Goal: Transaction & Acquisition: Purchase product/service

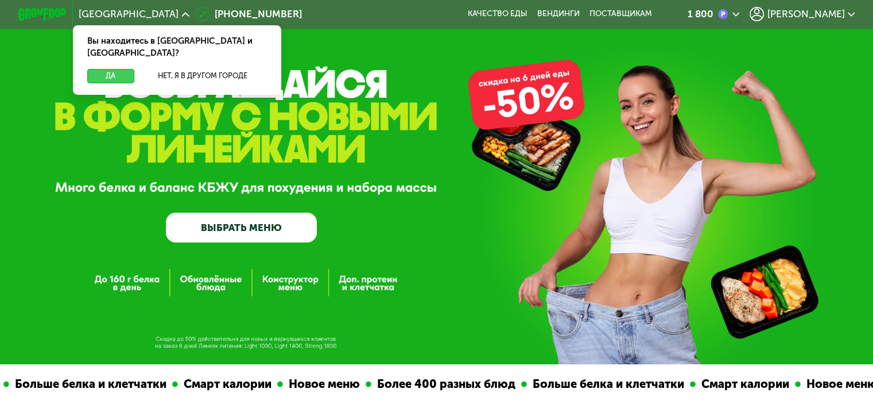
click at [117, 69] on button "Да" at bounding box center [110, 76] width 47 height 14
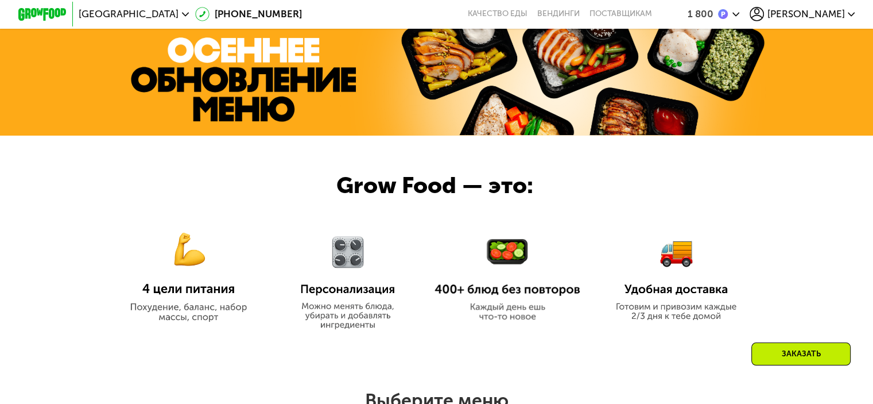
scroll to position [517, 0]
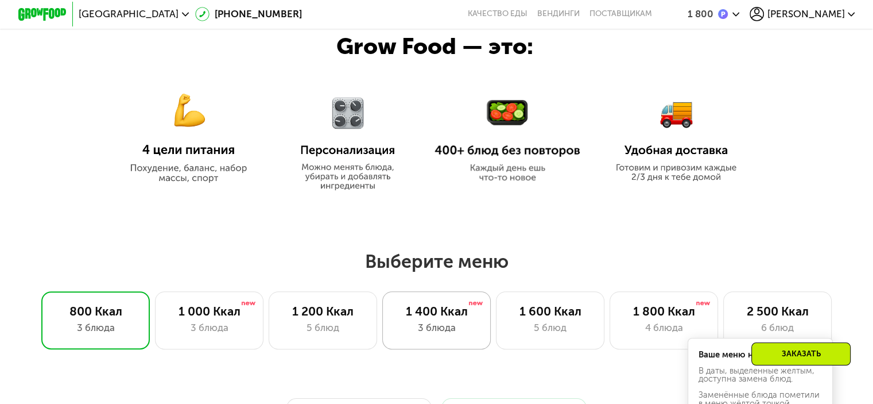
click at [449, 325] on div "3 блюда" at bounding box center [436, 327] width 83 height 14
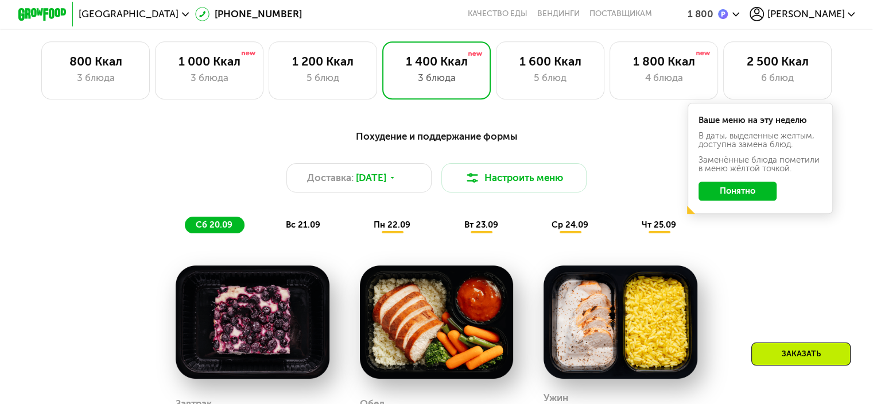
scroll to position [746, 0]
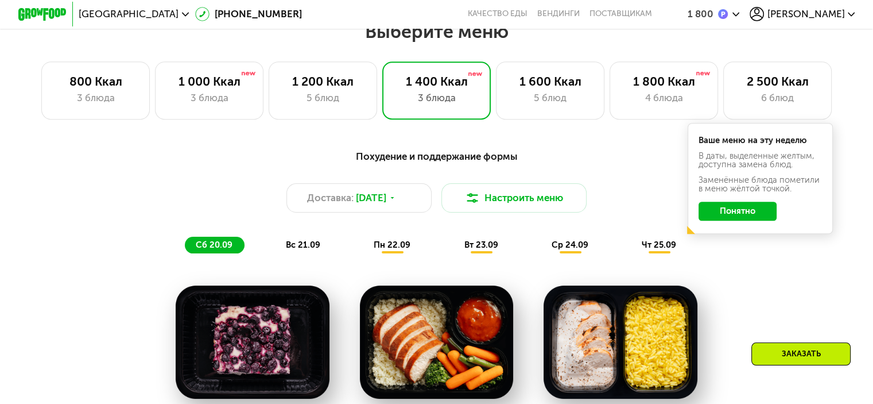
click at [758, 221] on button "Понятно" at bounding box center [738, 212] width 78 height 20
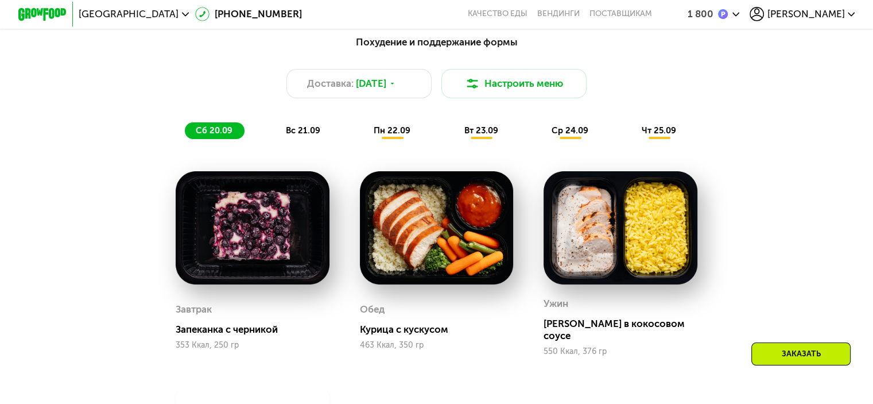
scroll to position [804, 0]
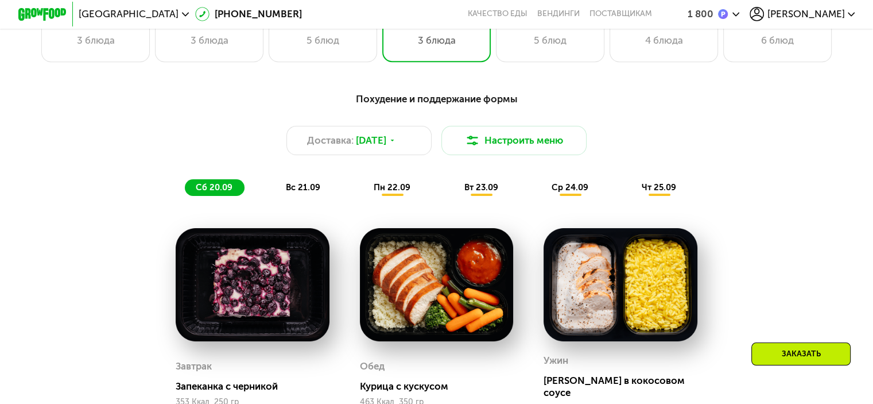
click at [292, 202] on div "Похудение и поддержание формы Доставка: [DATE] Настроить меню сб 20.09 вс 21.09…" at bounding box center [437, 143] width 733 height 119
click at [292, 192] on span "вс 21.09" at bounding box center [303, 187] width 34 height 10
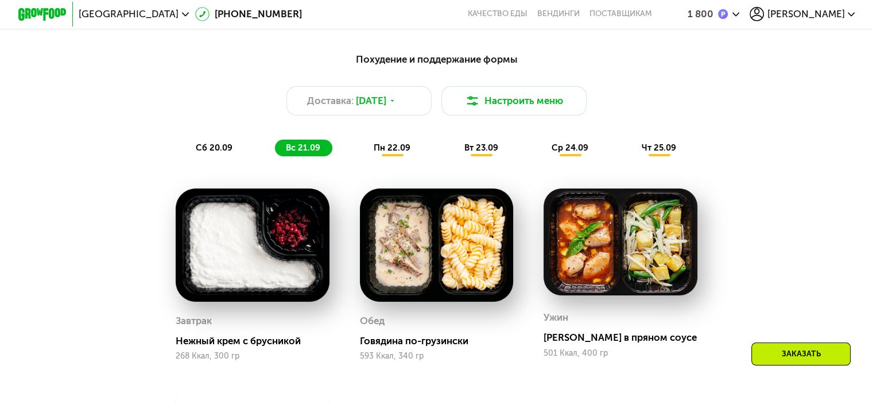
scroll to position [746, 0]
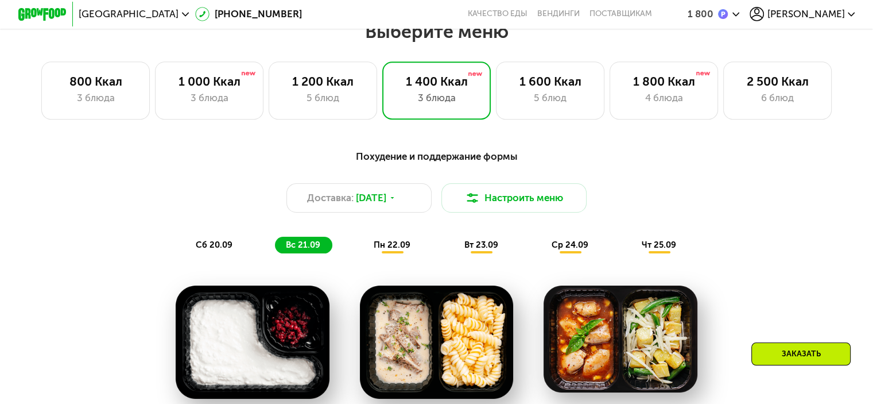
click at [382, 254] on div "пн 22.09" at bounding box center [393, 245] width 60 height 17
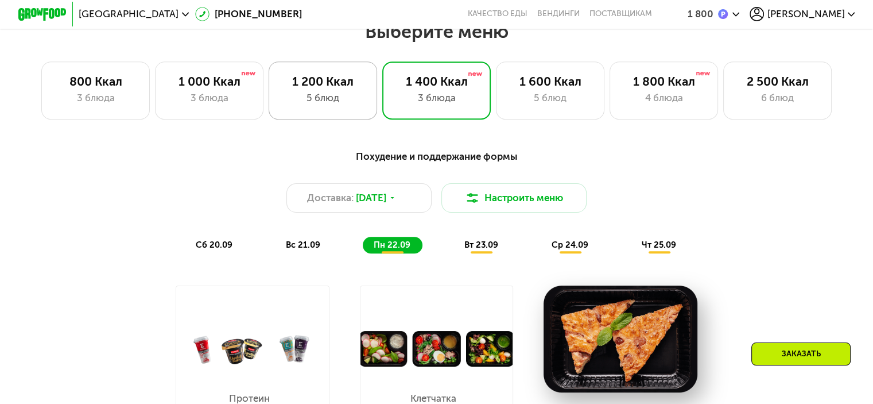
click at [334, 87] on div "1 200 Ккал" at bounding box center [322, 81] width 83 height 14
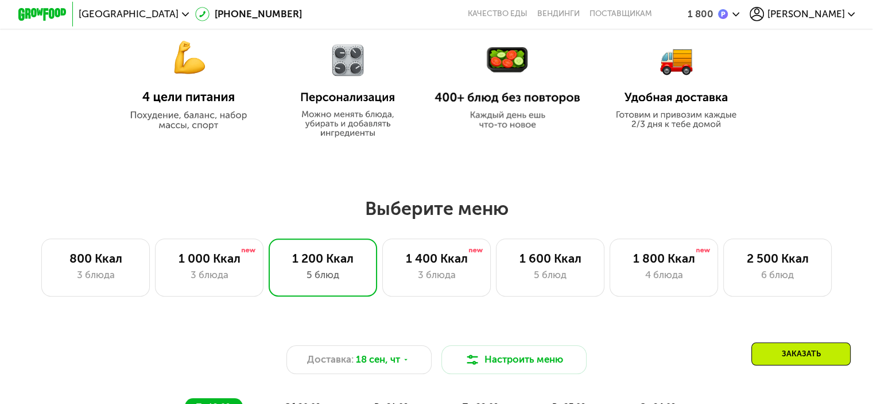
scroll to position [565, 0]
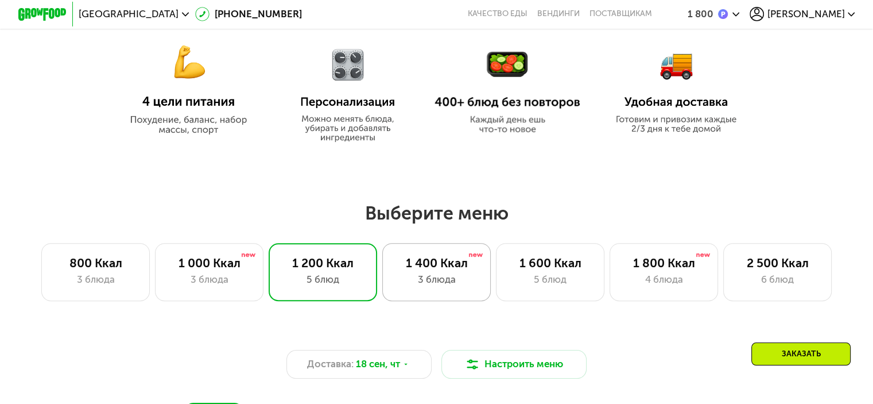
click at [452, 274] on div "1 400 Ккал 3 блюда" at bounding box center [436, 272] width 109 height 58
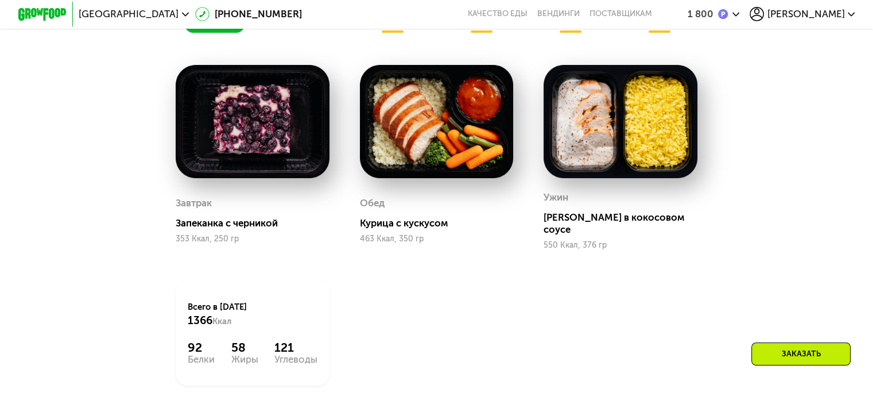
scroll to position [852, 0]
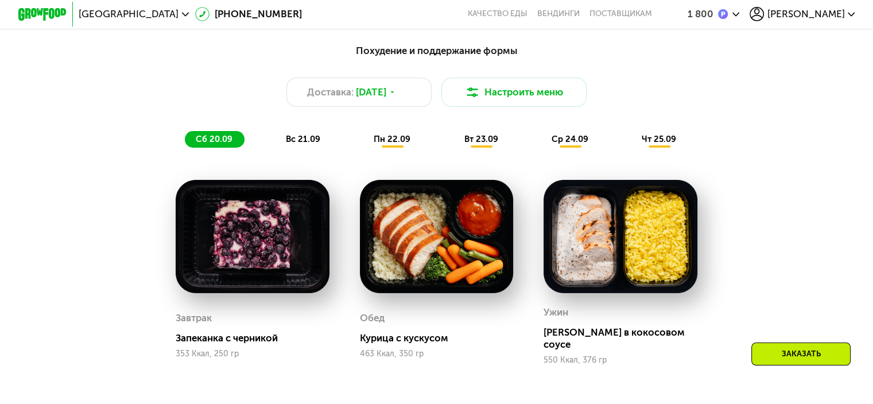
click at [388, 141] on span "пн 22.09" at bounding box center [392, 139] width 37 height 10
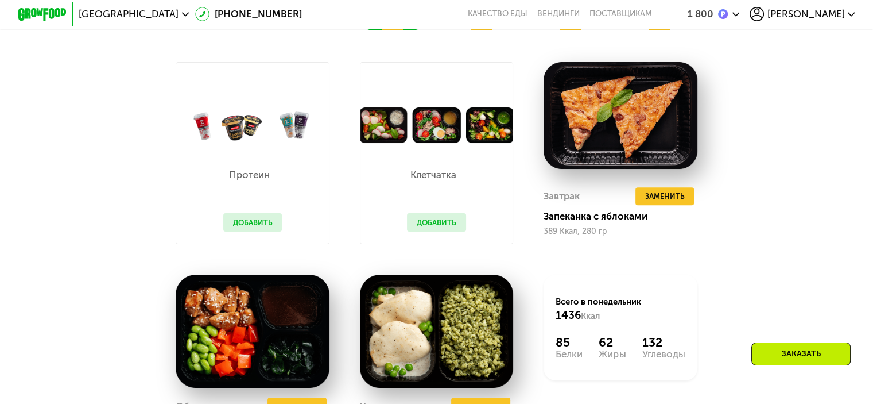
scroll to position [1082, 0]
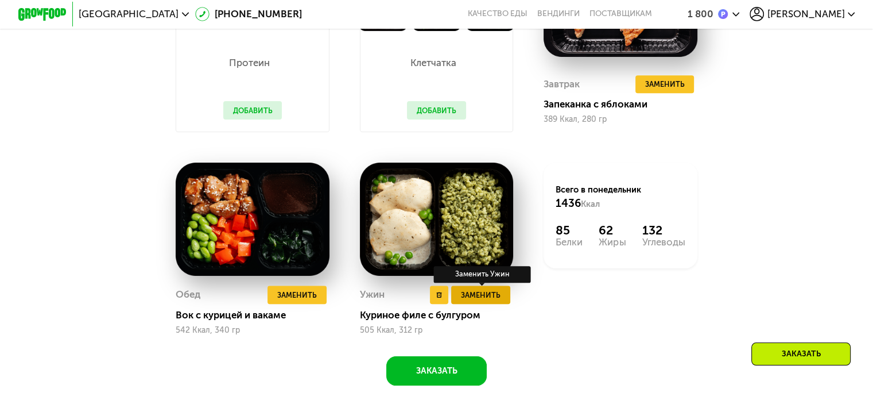
click at [474, 301] on span "Заменить" at bounding box center [481, 295] width 40 height 12
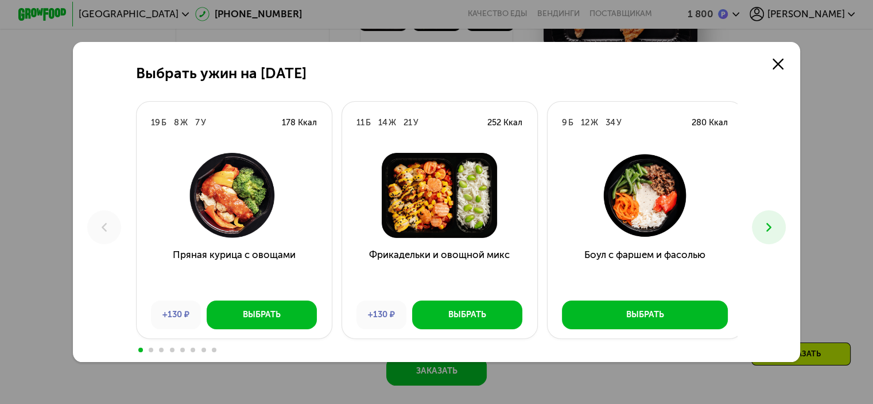
click at [776, 225] on icon at bounding box center [769, 227] width 14 height 14
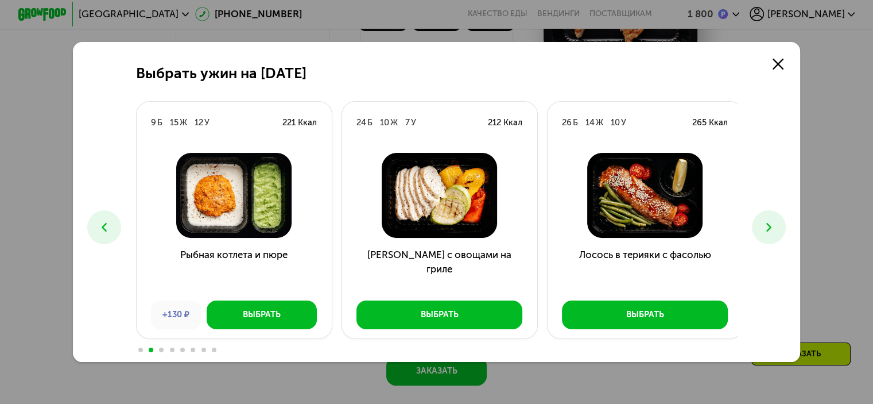
click at [769, 228] on icon at bounding box center [769, 227] width 14 height 14
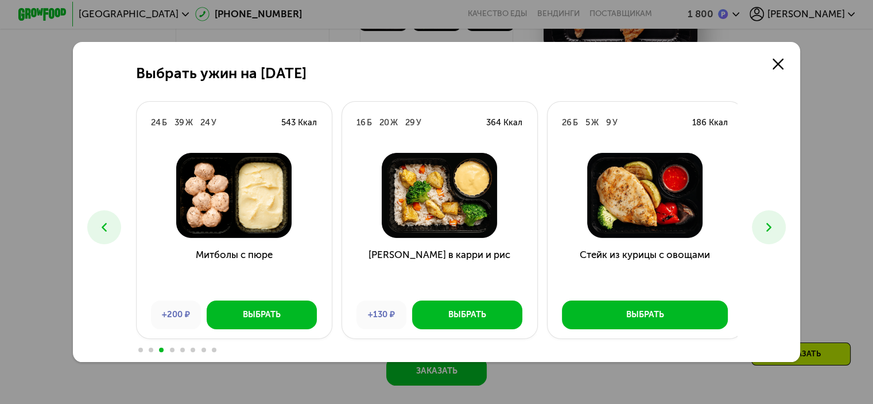
click at [776, 233] on icon at bounding box center [769, 227] width 14 height 14
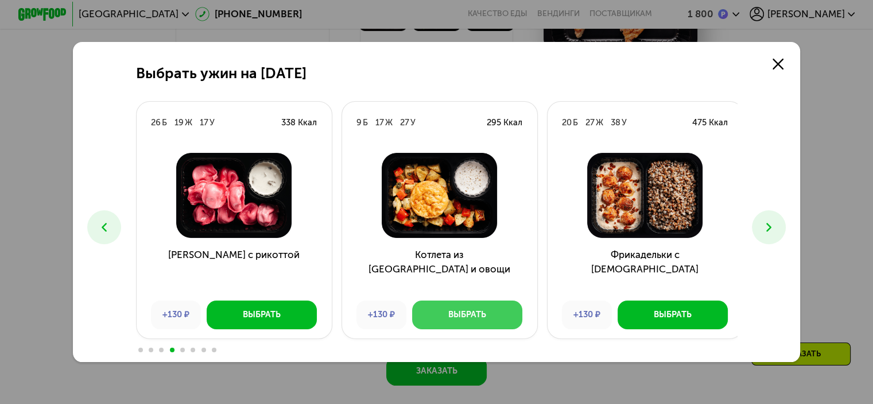
click at [478, 330] on button "Выбрать" at bounding box center [467, 314] width 110 height 29
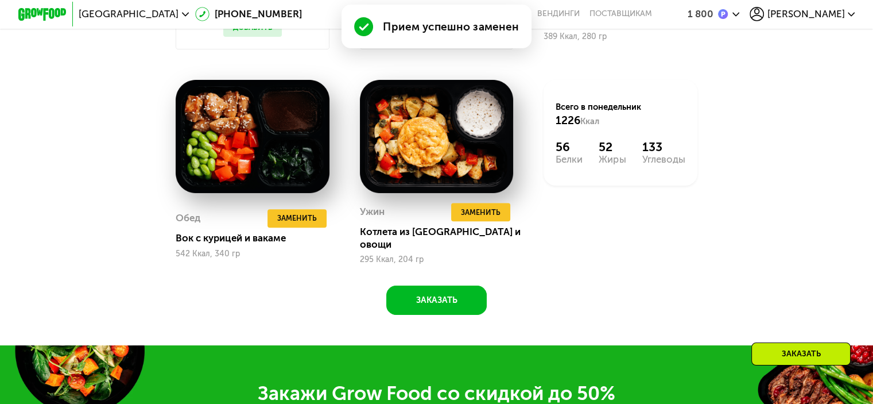
scroll to position [1112, 0]
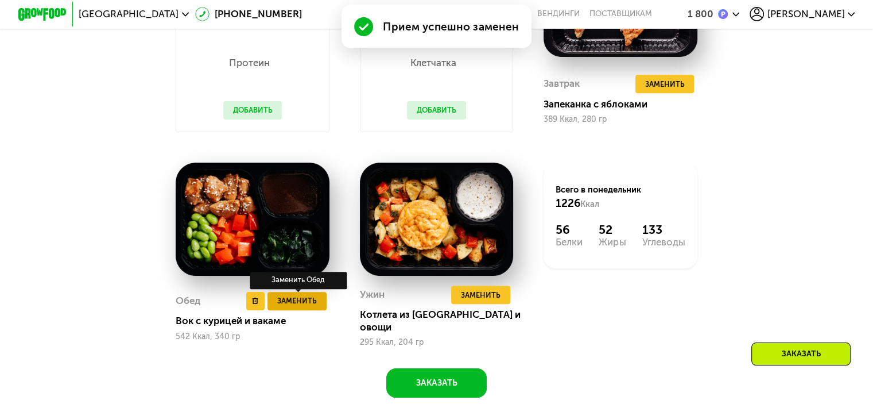
click at [285, 307] on span "Заменить" at bounding box center [297, 301] width 40 height 12
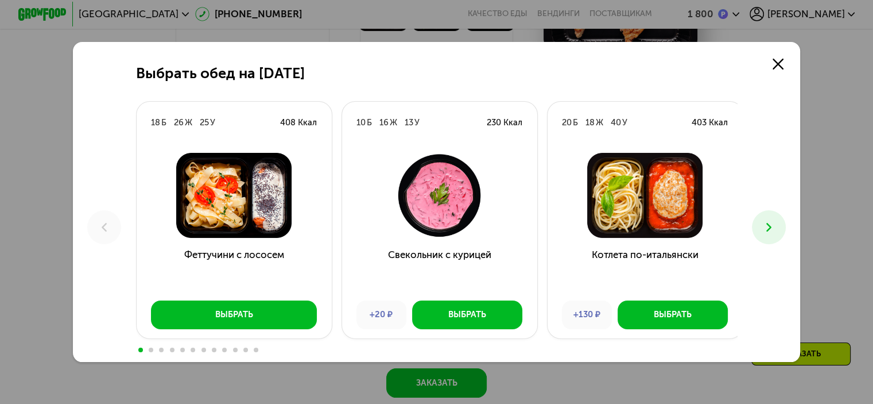
click at [772, 231] on icon at bounding box center [769, 227] width 14 height 14
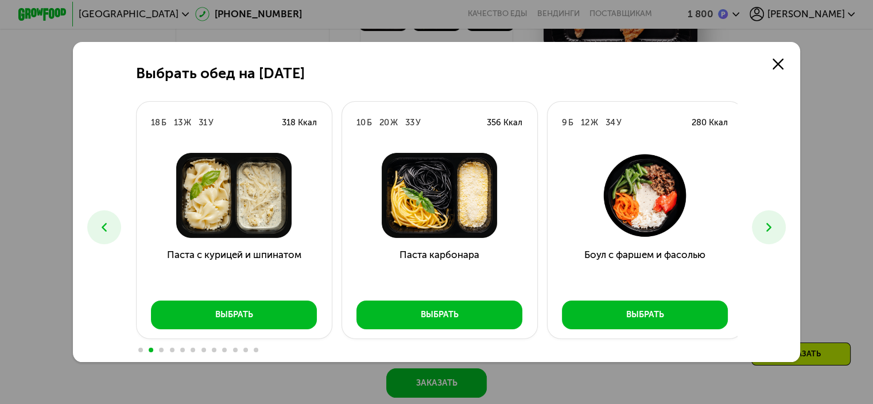
click at [772, 231] on icon at bounding box center [769, 227] width 14 height 14
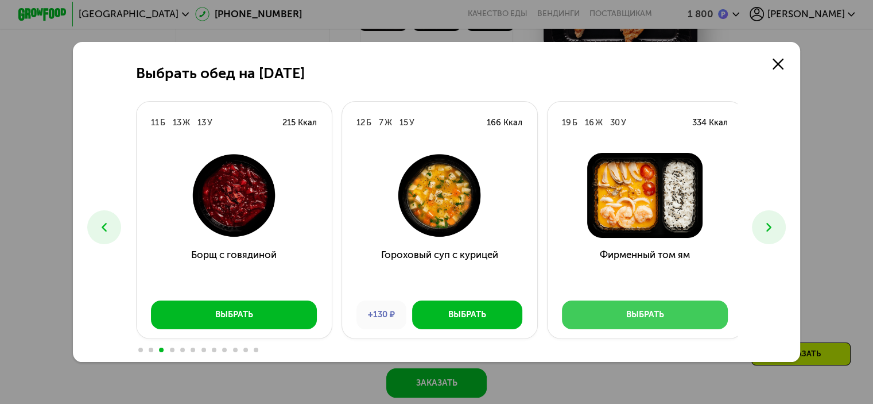
click at [715, 309] on button "Выбрать" at bounding box center [645, 314] width 166 height 29
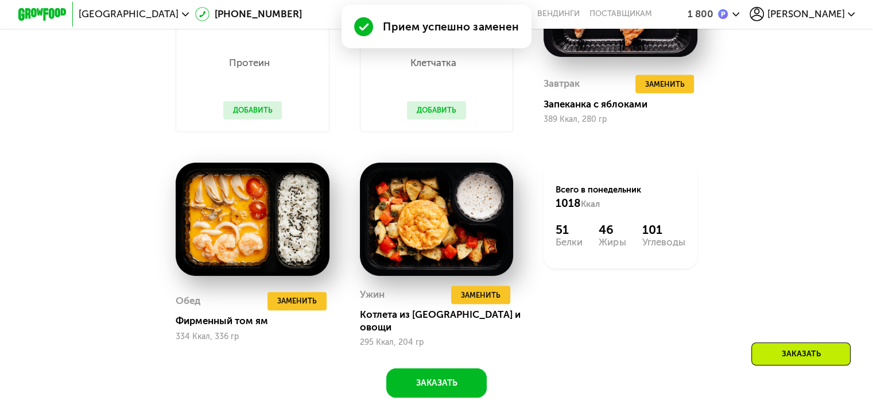
scroll to position [940, 0]
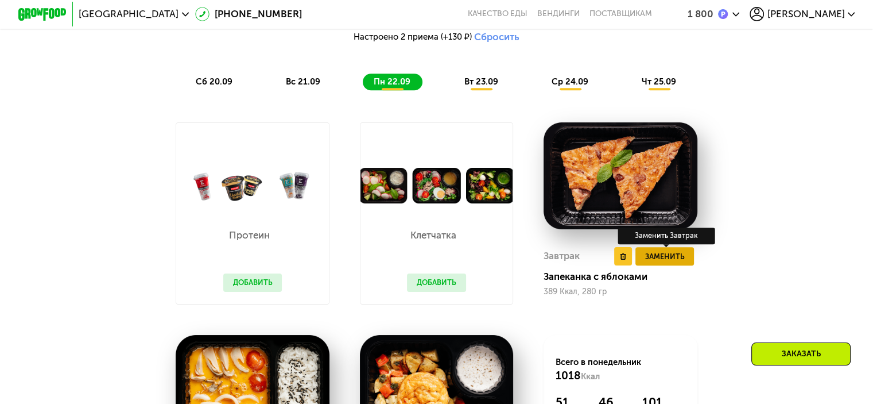
click at [671, 262] on span "Заменить" at bounding box center [665, 256] width 40 height 12
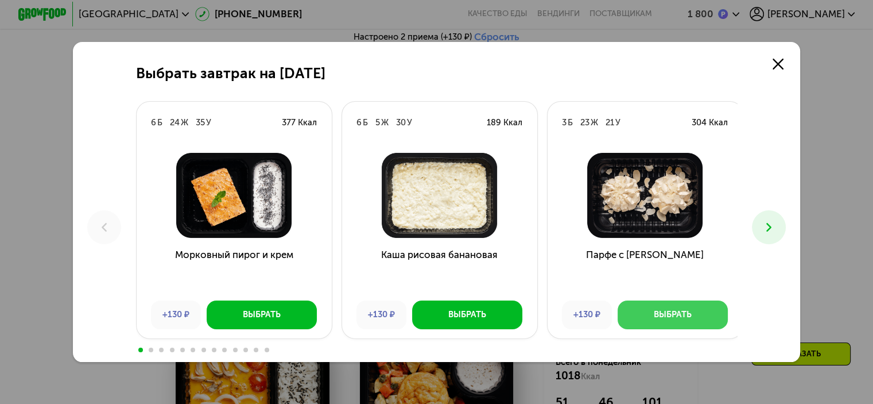
click at [716, 312] on button "Выбрать" at bounding box center [673, 314] width 110 height 29
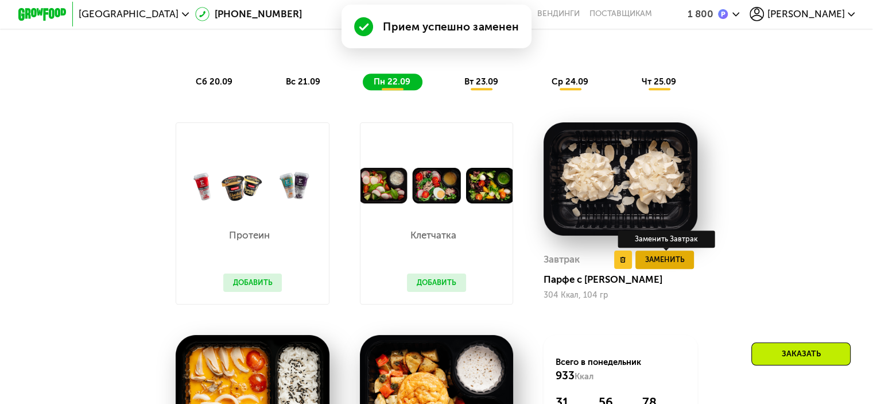
click at [672, 265] on span "Заменить" at bounding box center [665, 259] width 40 height 12
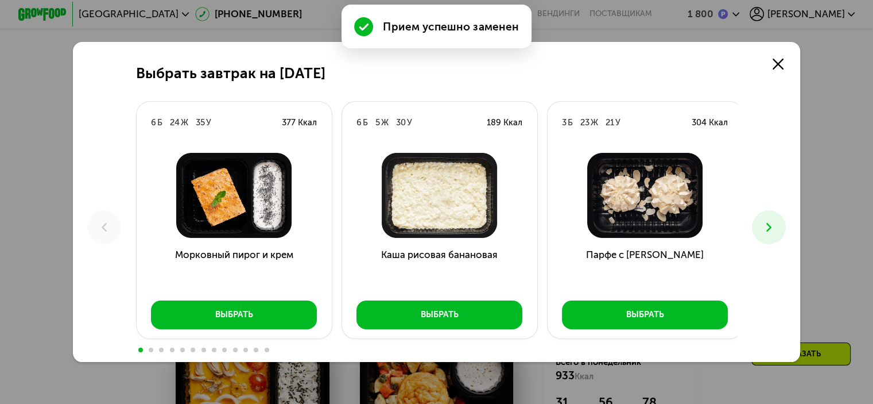
click at [769, 234] on icon at bounding box center [769, 227] width 14 height 14
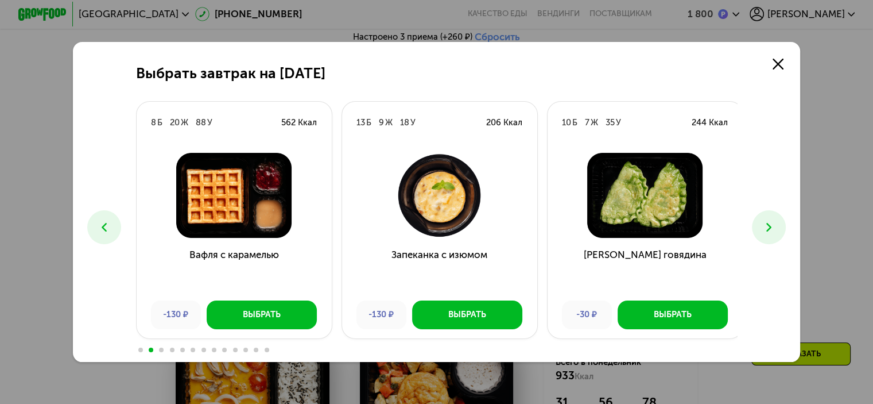
click at [769, 234] on icon at bounding box center [769, 227] width 14 height 14
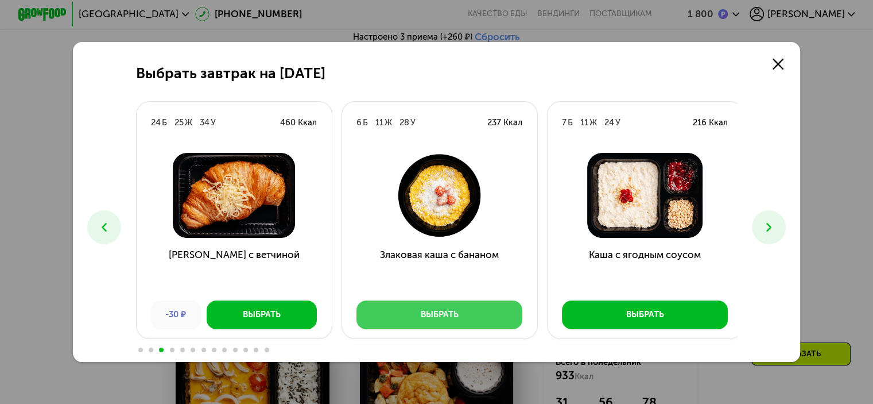
click at [496, 323] on button "Выбрать" at bounding box center [440, 314] width 166 height 29
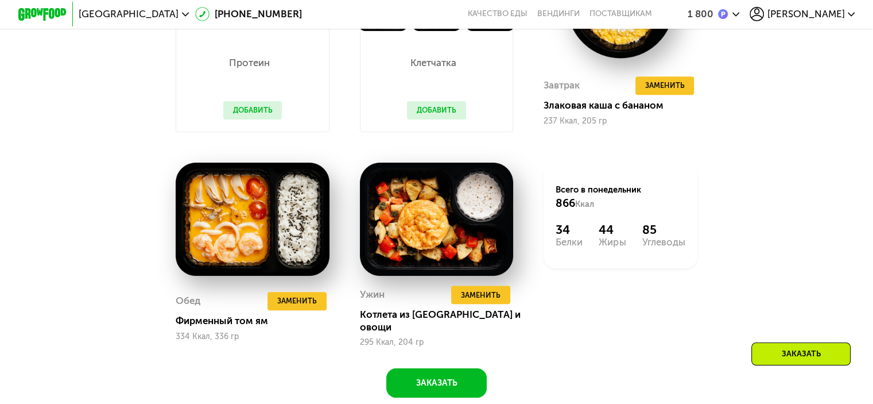
scroll to position [1055, 0]
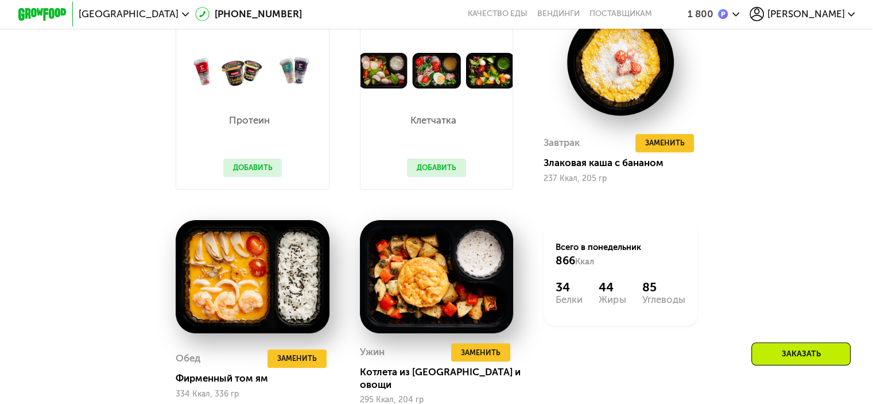
click at [446, 175] on button "Добавить" at bounding box center [436, 167] width 59 height 18
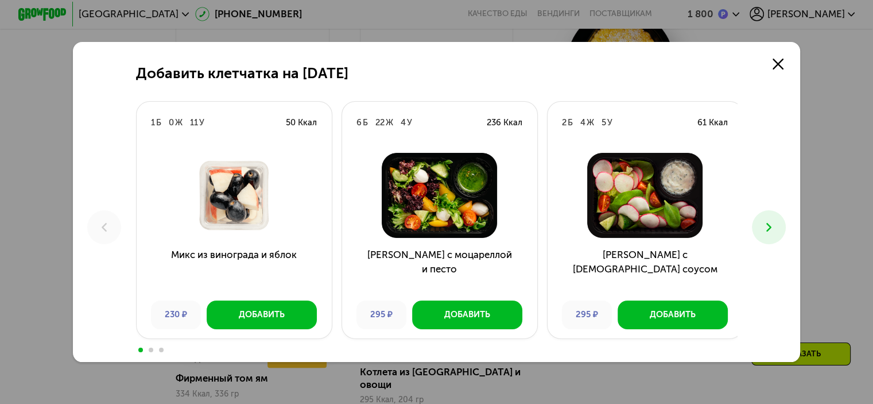
click at [776, 226] on icon at bounding box center [769, 227] width 14 height 14
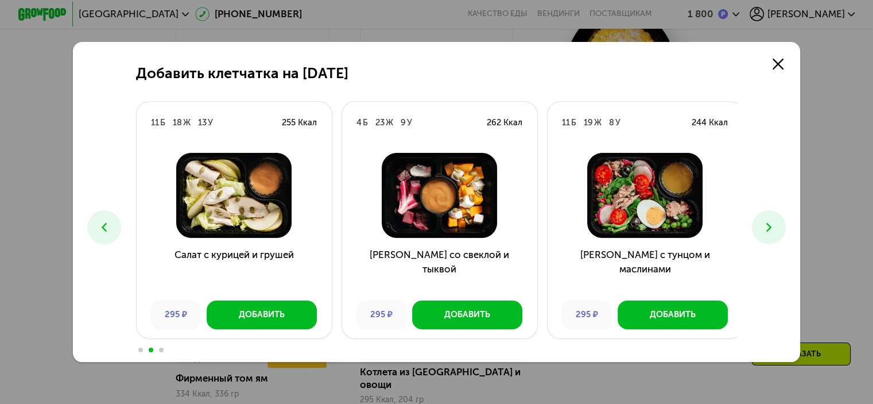
click at [776, 233] on icon at bounding box center [769, 227] width 14 height 14
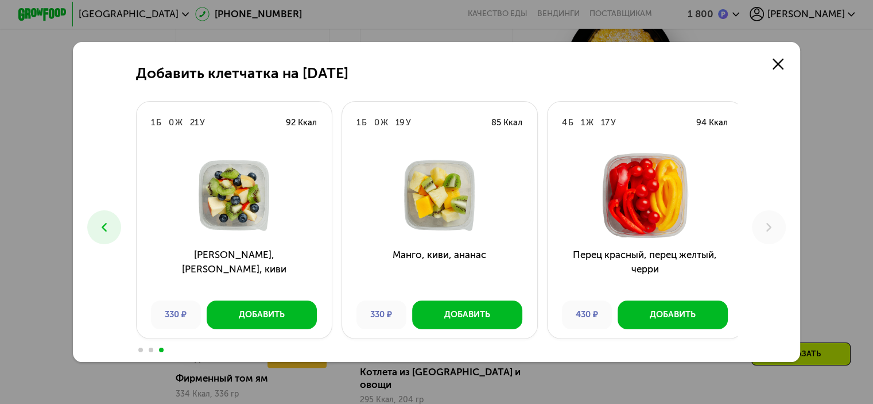
click at [102, 226] on icon at bounding box center [104, 227] width 14 height 14
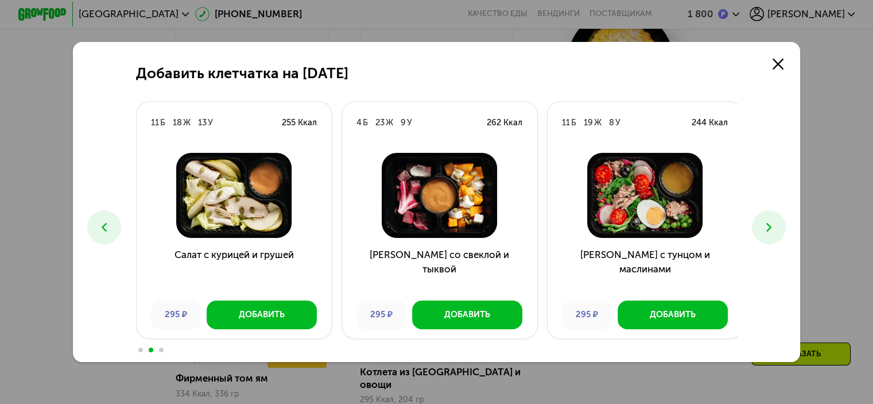
click at [102, 224] on use at bounding box center [104, 227] width 5 height 9
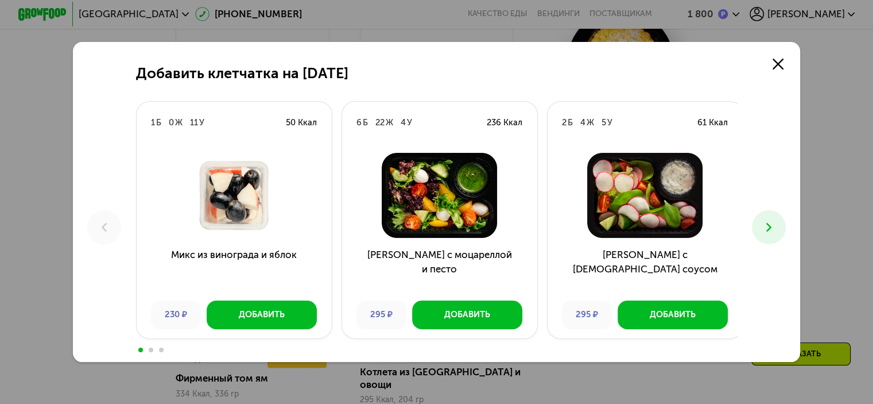
click at [796, 53] on div "Добавить клетчатка на [DATE] 1 Б 0 Ж 11 У 50 Ккал Микс из винограда и яблок 230…" at bounding box center [437, 202] width 728 height 320
click at [775, 64] on link at bounding box center [778, 64] width 24 height 24
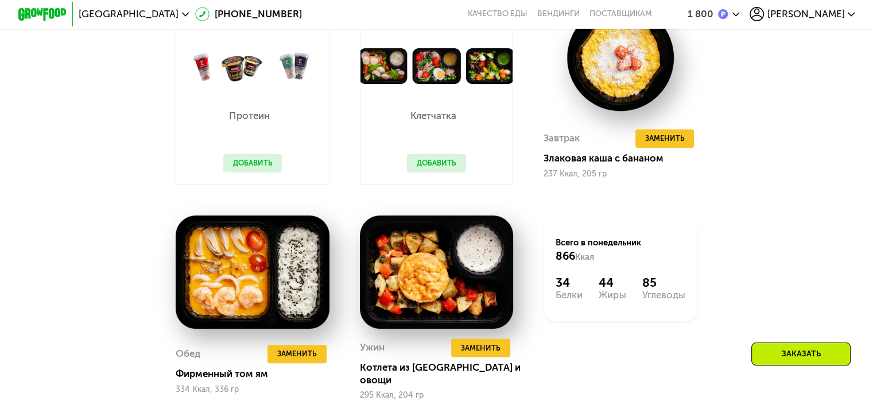
scroll to position [940, 0]
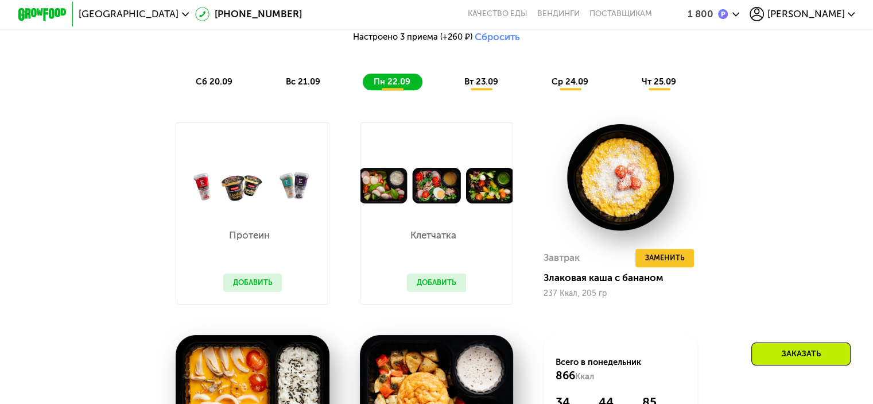
click at [445, 282] on button "Добавить" at bounding box center [436, 282] width 59 height 18
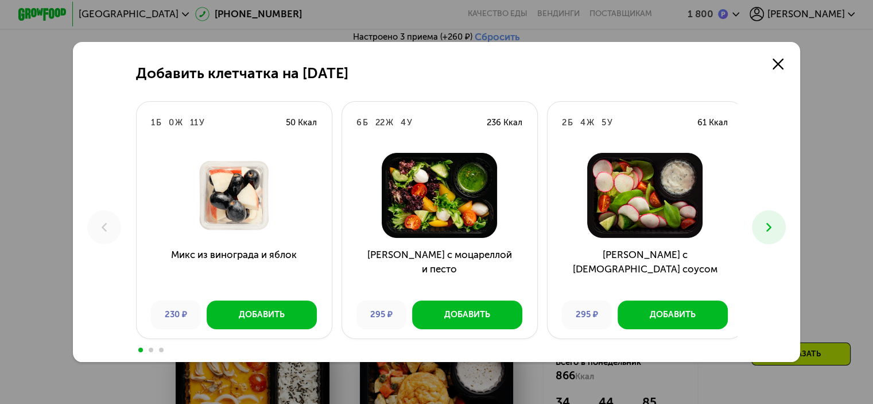
click at [776, 223] on icon at bounding box center [769, 227] width 14 height 14
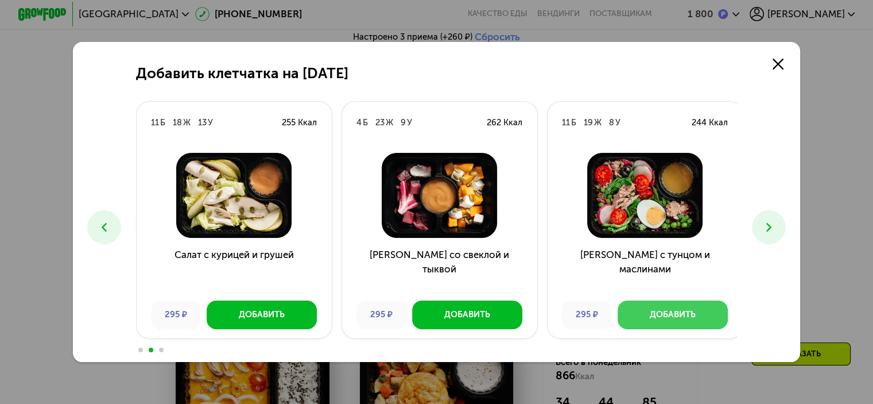
click at [708, 321] on button "Добавить" at bounding box center [673, 314] width 110 height 29
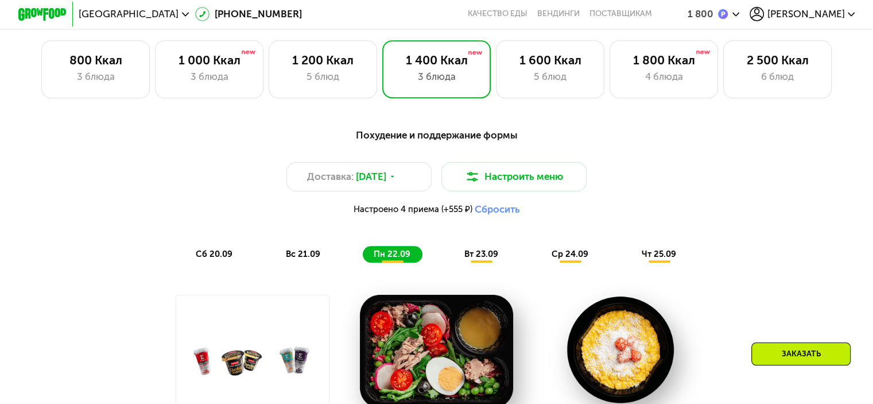
scroll to position [997, 0]
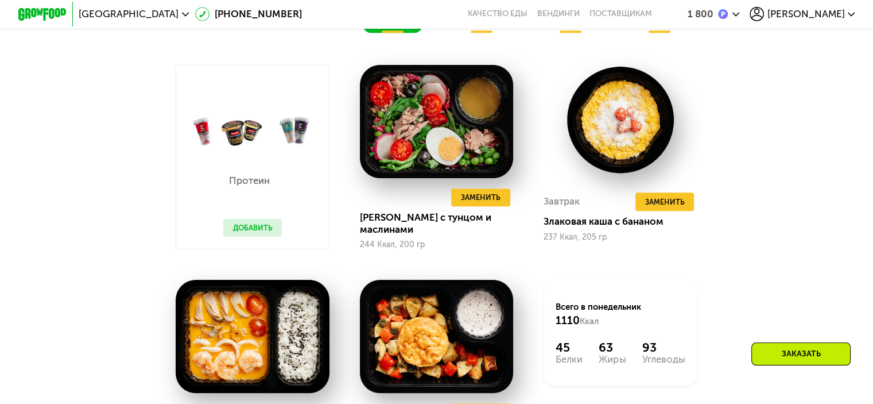
click at [264, 237] on button "Добавить" at bounding box center [252, 228] width 59 height 18
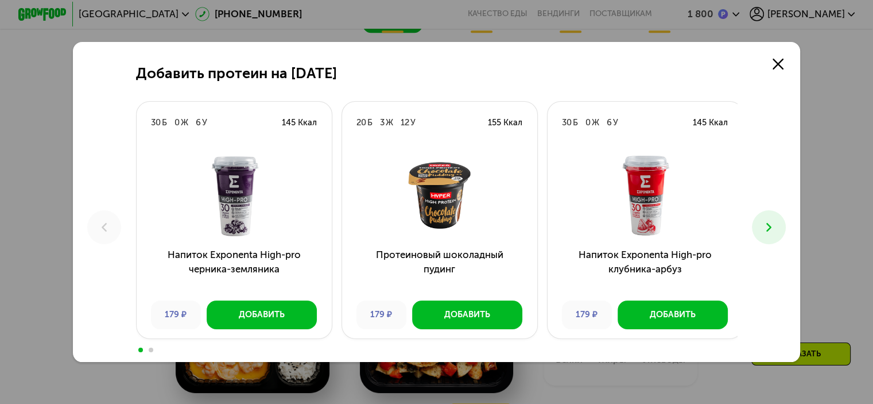
click at [767, 232] on icon at bounding box center [769, 227] width 14 height 14
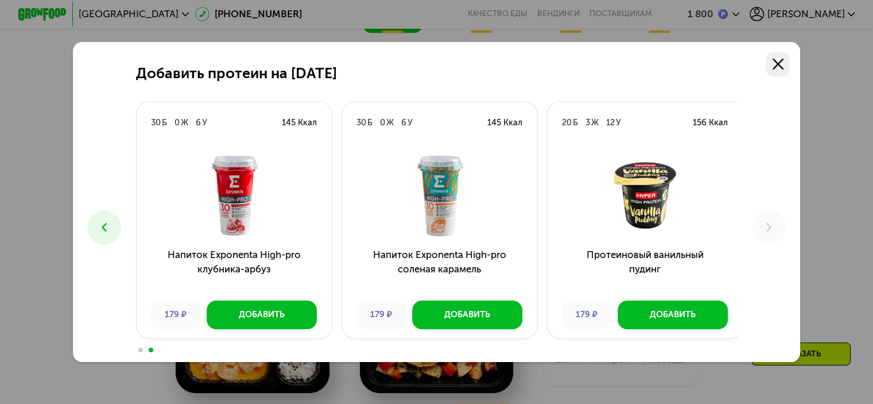
drag, startPoint x: 794, startPoint y: 59, endPoint x: 786, endPoint y: 61, distance: 8.2
click at [793, 59] on div "Добавить протеин на [DATE] Б 0 Ж 6 У 145 Ккал Напиток Exponenta High-pro черник…" at bounding box center [437, 202] width 728 height 320
click at [778, 65] on use at bounding box center [778, 64] width 11 height 11
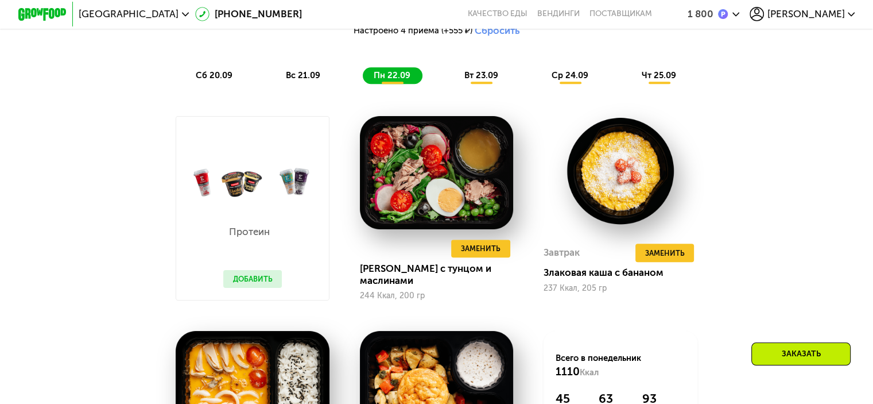
scroll to position [768, 0]
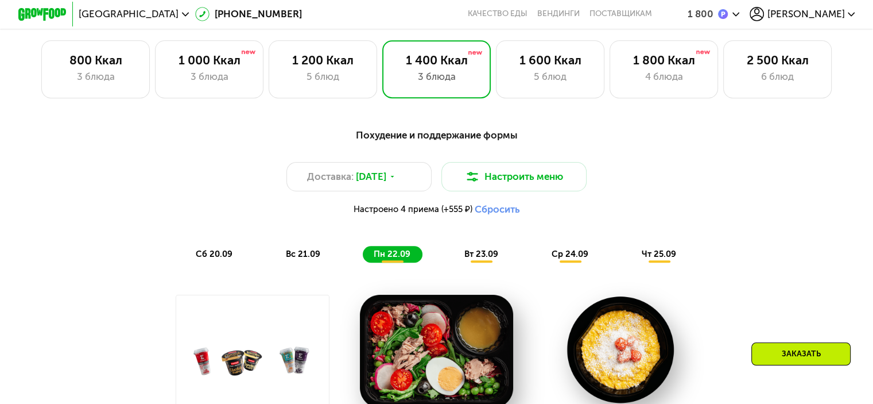
drag, startPoint x: 576, startPoint y: 257, endPoint x: 663, endPoint y: 316, distance: 104.9
click at [577, 257] on span "ср 24.09" at bounding box center [570, 254] width 37 height 10
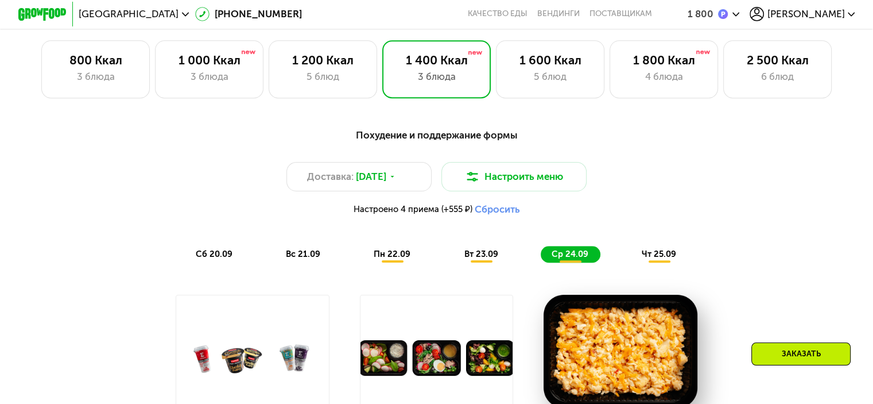
scroll to position [940, 0]
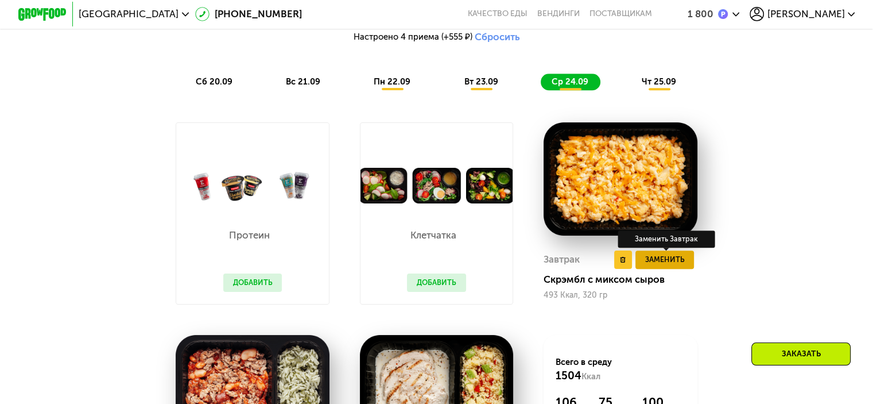
click at [680, 265] on span "Заменить" at bounding box center [665, 259] width 40 height 12
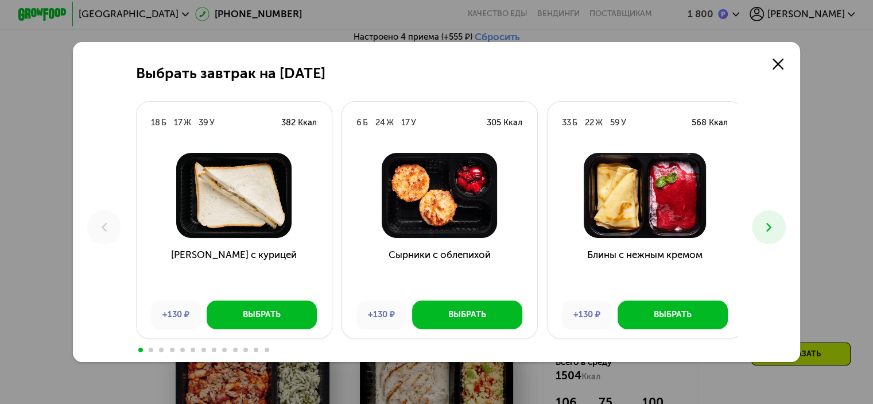
click at [776, 232] on icon at bounding box center [769, 227] width 14 height 14
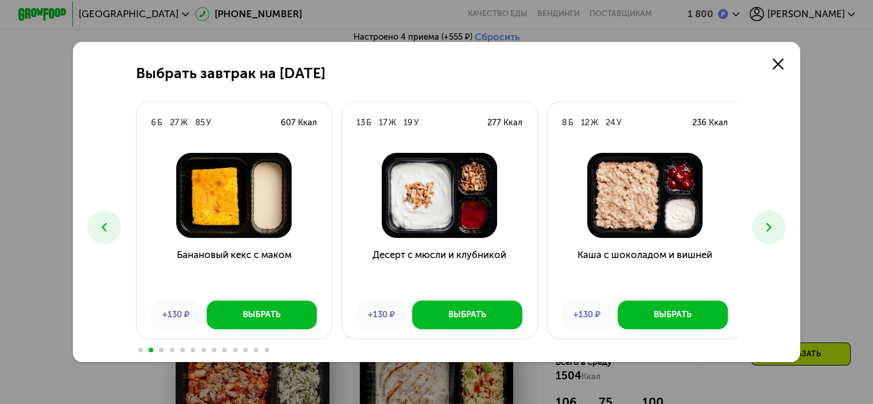
click at [781, 236] on button at bounding box center [769, 227] width 34 height 34
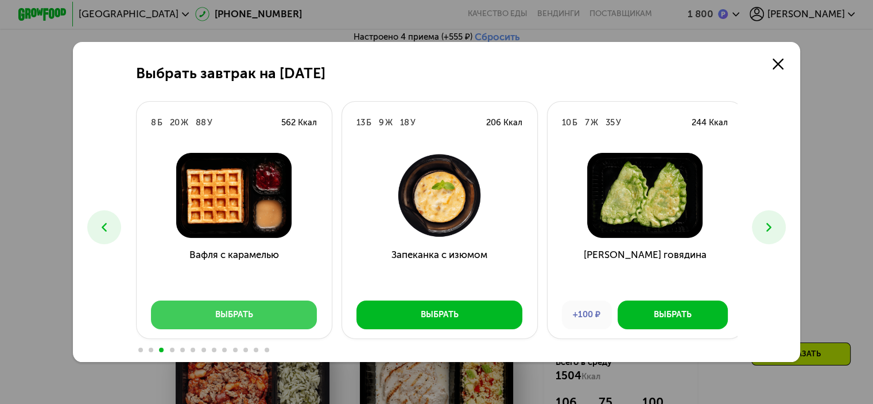
drag, startPoint x: 291, startPoint y: 316, endPoint x: 347, endPoint y: 363, distance: 72.5
click at [292, 316] on button "Выбрать" at bounding box center [234, 314] width 166 height 29
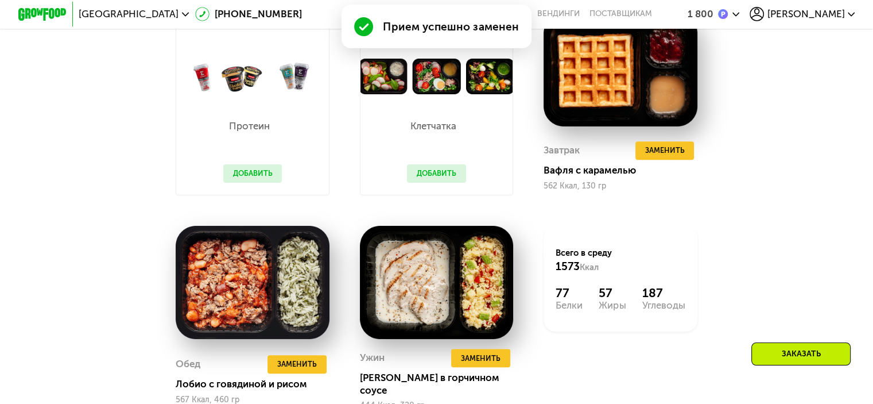
scroll to position [1169, 0]
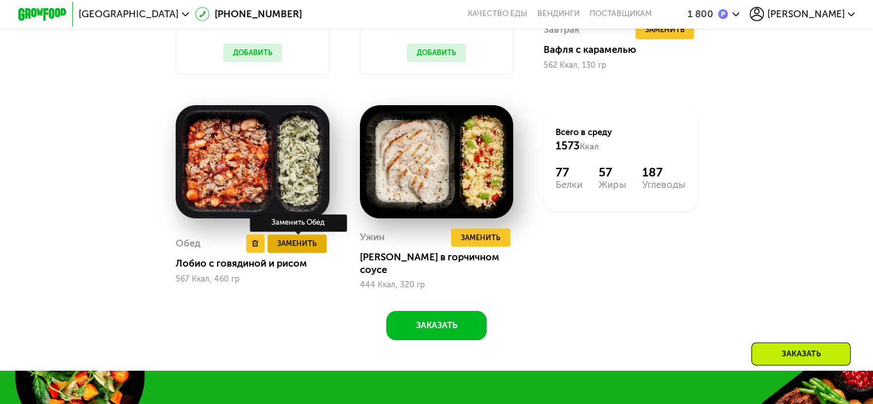
click at [289, 248] on span "Заменить" at bounding box center [297, 243] width 40 height 12
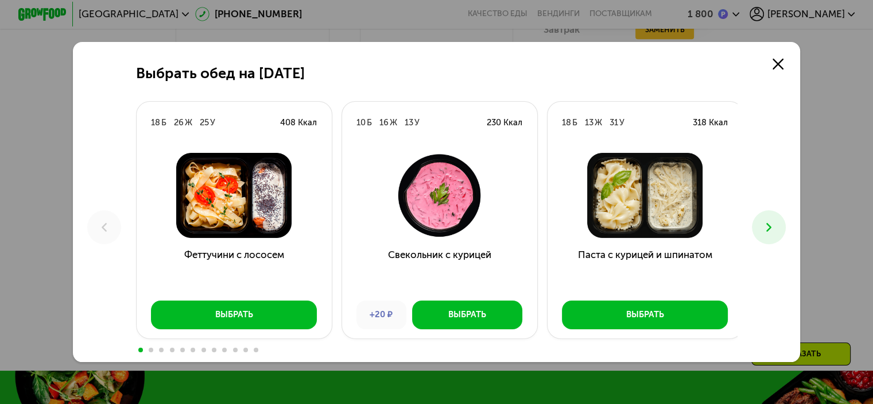
click at [770, 224] on use at bounding box center [768, 227] width 5 height 9
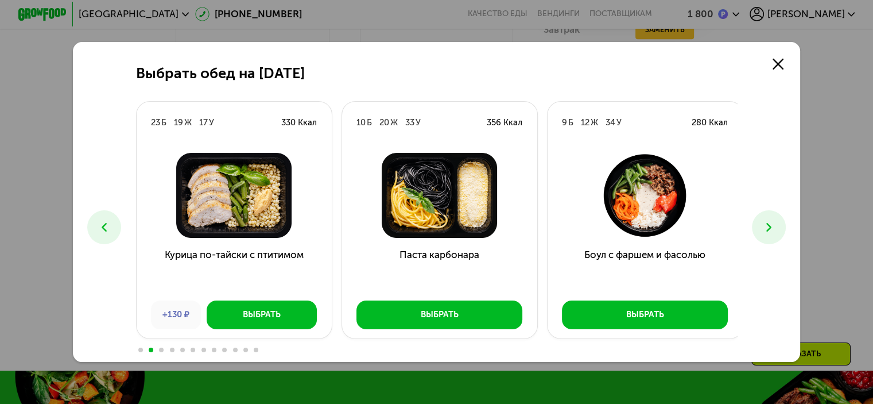
click at [769, 227] on icon at bounding box center [769, 227] width 14 height 14
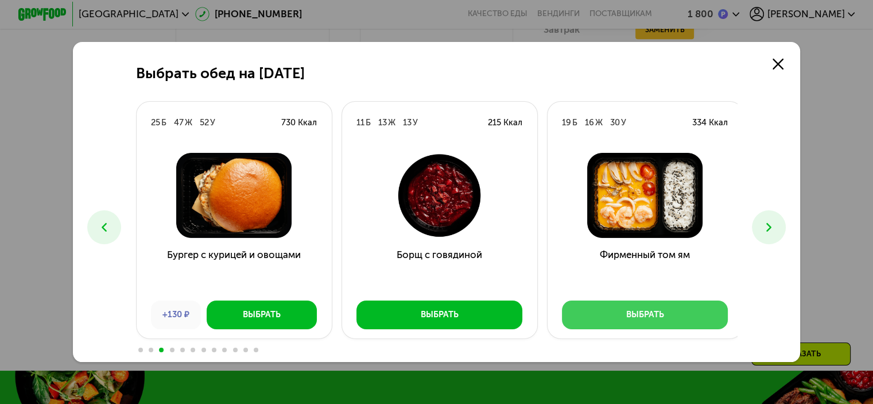
click at [691, 304] on button "Выбрать" at bounding box center [645, 314] width 166 height 29
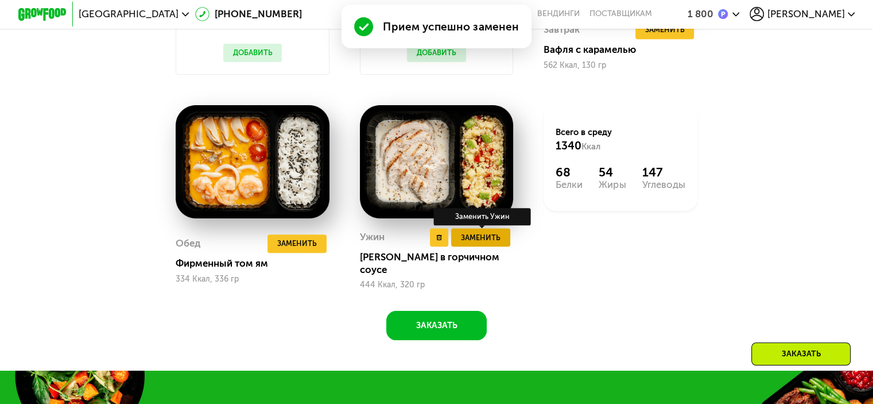
click at [478, 243] on span "Заменить" at bounding box center [481, 237] width 40 height 12
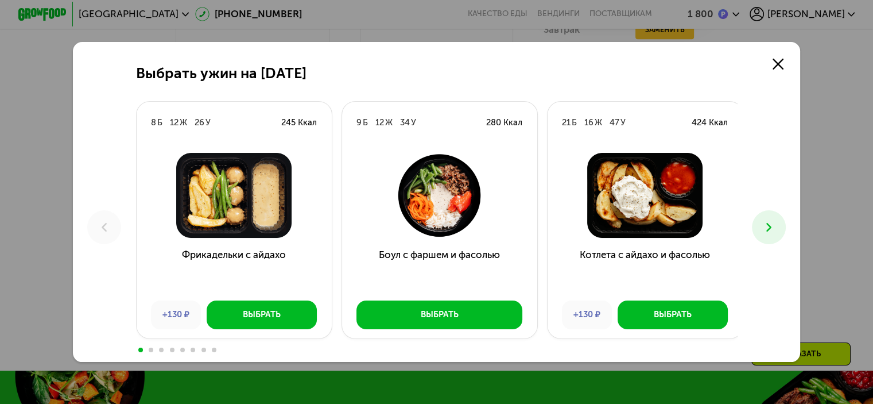
click at [776, 235] on button at bounding box center [769, 227] width 34 height 34
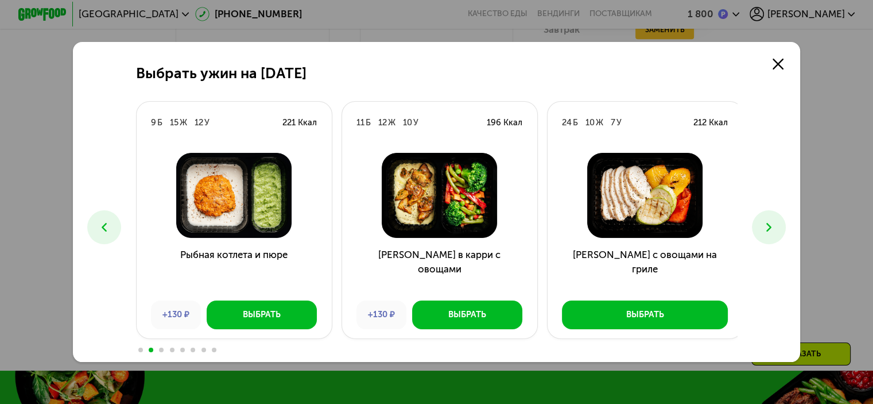
click at [774, 230] on icon at bounding box center [769, 227] width 14 height 14
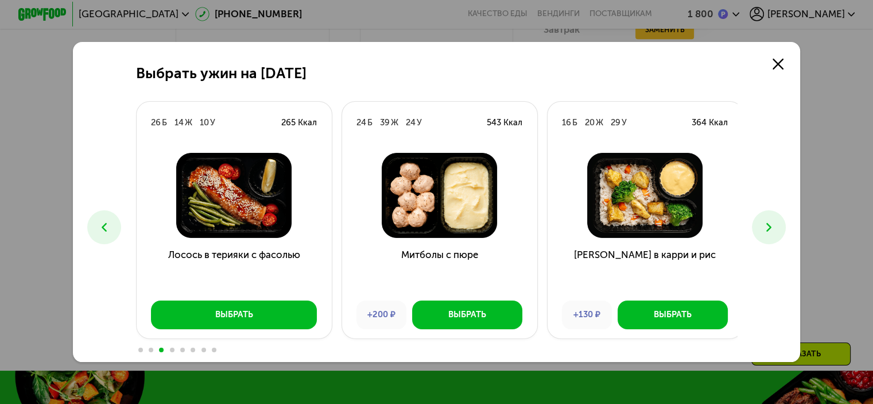
click at [102, 220] on icon at bounding box center [104, 227] width 14 height 14
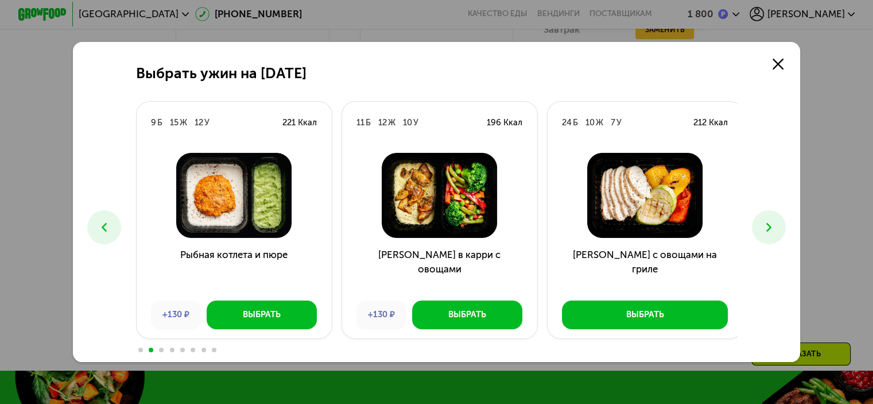
click at [768, 238] on button at bounding box center [769, 227] width 34 height 34
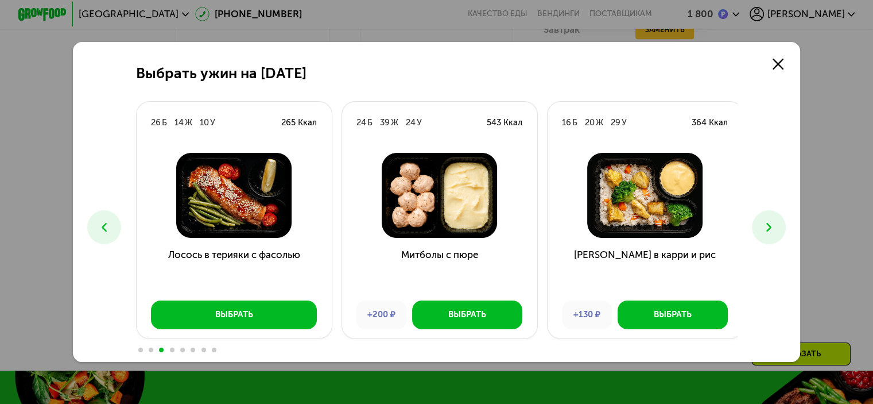
click at [768, 234] on icon at bounding box center [769, 227] width 14 height 14
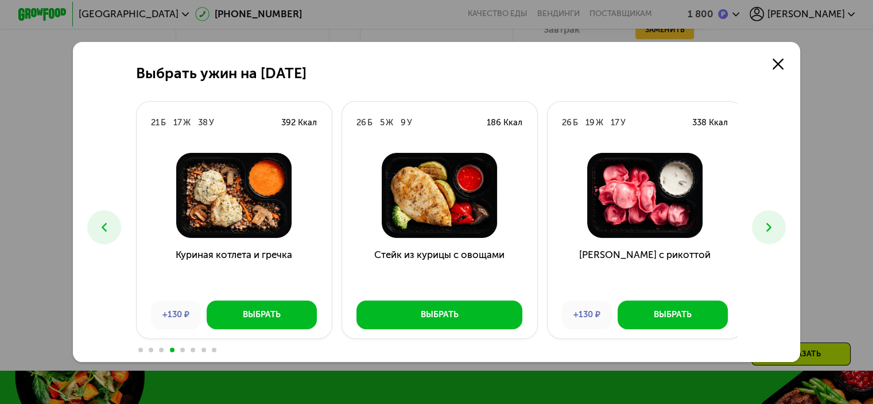
click at [770, 236] on button at bounding box center [769, 227] width 34 height 34
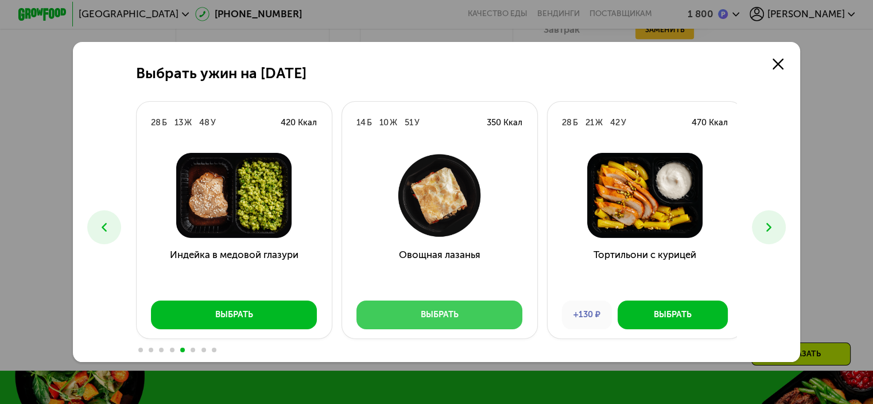
click at [507, 328] on button "Выбрать" at bounding box center [440, 314] width 166 height 29
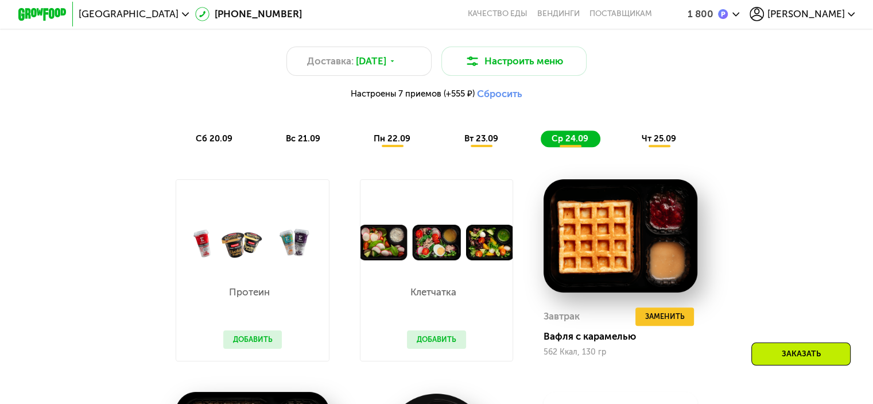
scroll to position [882, 0]
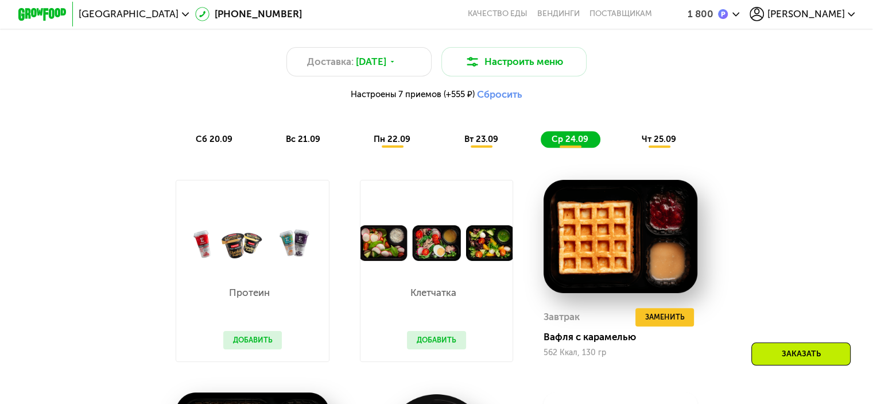
click at [671, 144] on span "чт 25.09" at bounding box center [659, 139] width 34 height 10
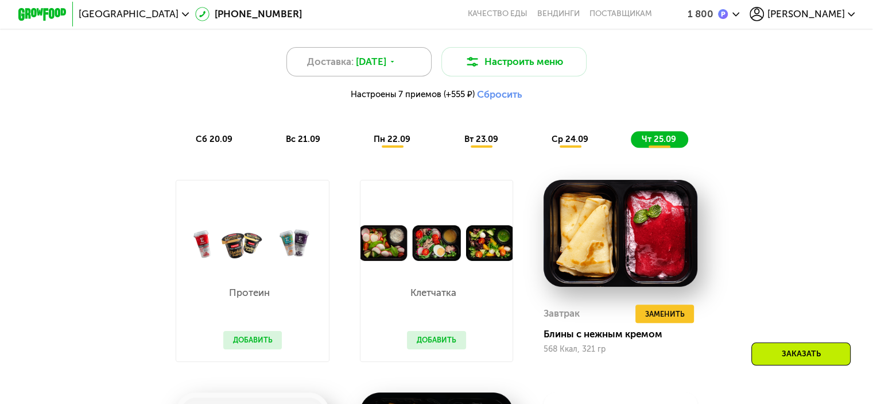
click at [396, 65] on icon at bounding box center [392, 61] width 7 height 7
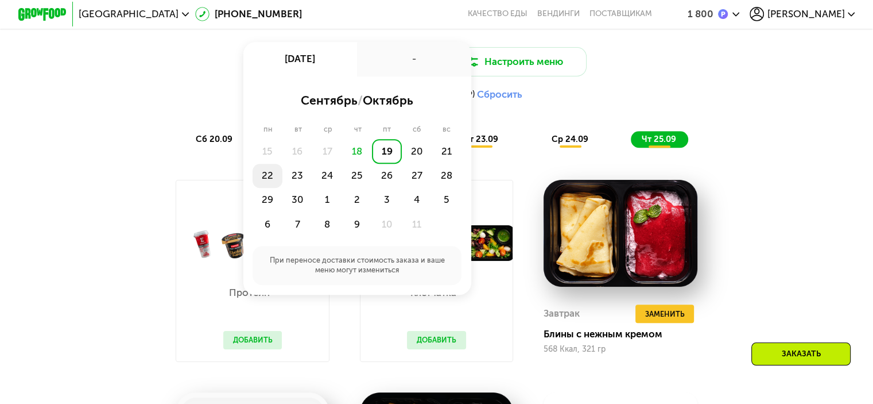
click at [266, 176] on div "22" at bounding box center [268, 176] width 30 height 24
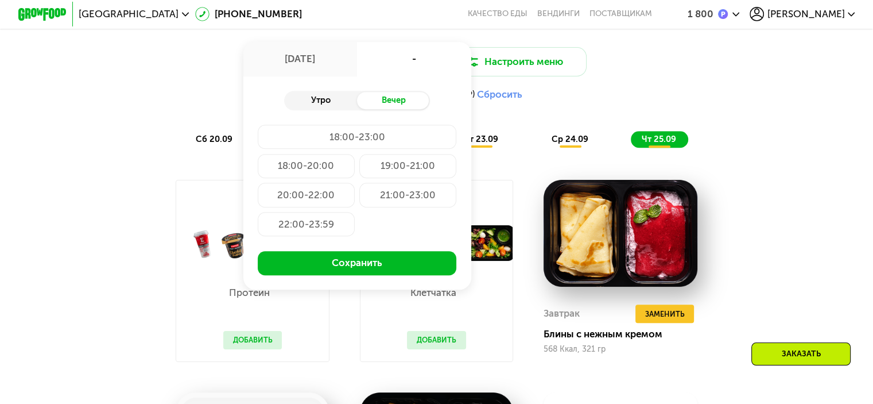
click at [332, 100] on div "Утро" at bounding box center [320, 100] width 73 height 17
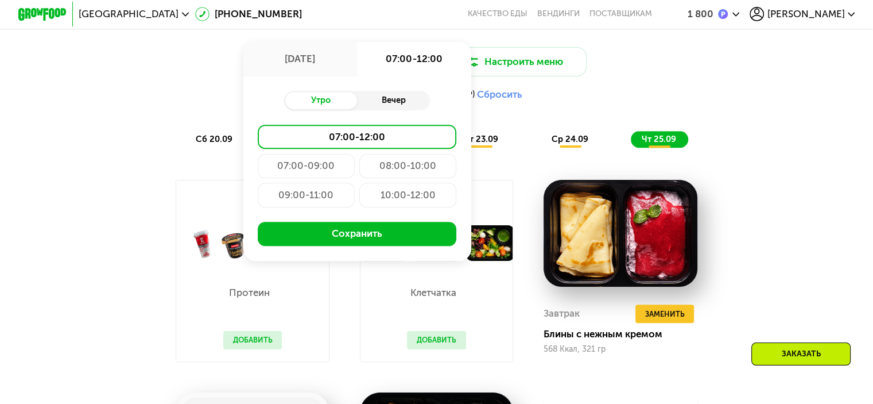
click at [397, 104] on div "Вечер" at bounding box center [393, 100] width 73 height 17
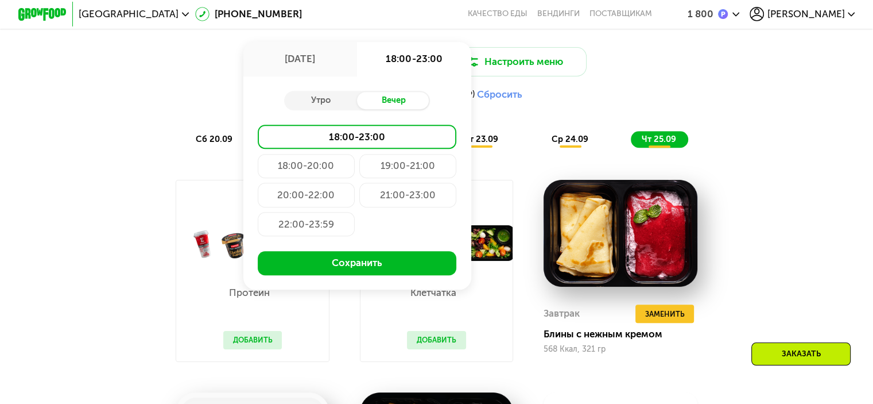
click at [425, 199] on div "21:00-23:00" at bounding box center [407, 195] width 97 height 24
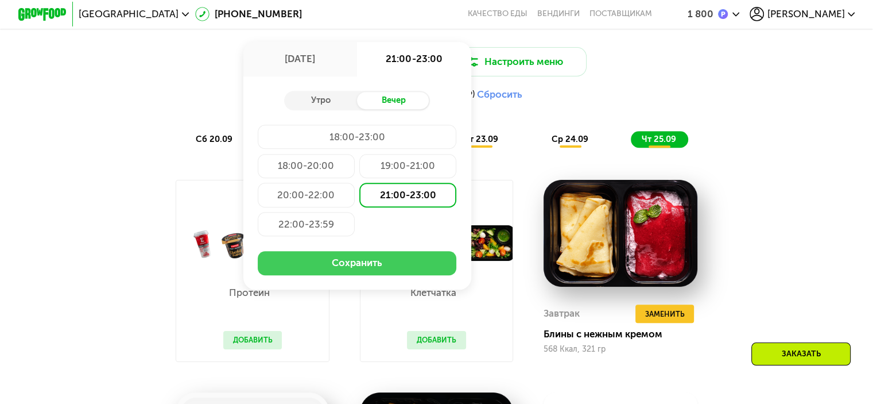
click at [383, 269] on button "Сохранить" at bounding box center [357, 263] width 199 height 24
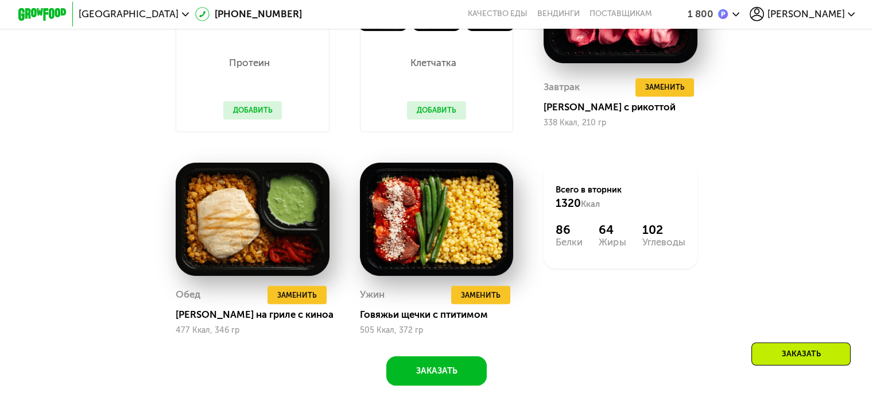
scroll to position [825, 0]
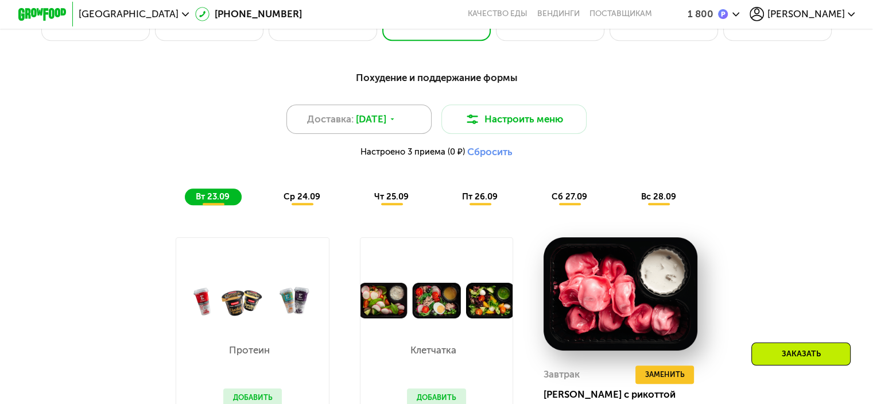
click at [412, 119] on div "Доставка: [DATE]" at bounding box center [359, 118] width 146 height 29
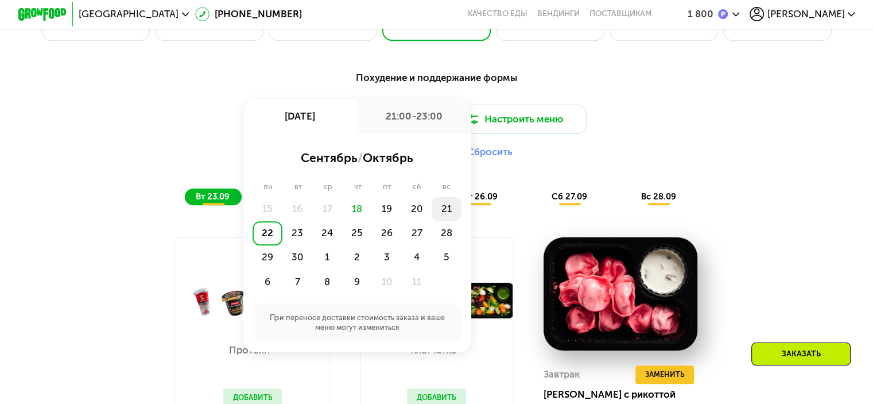
click at [444, 214] on div "21" at bounding box center [447, 208] width 30 height 24
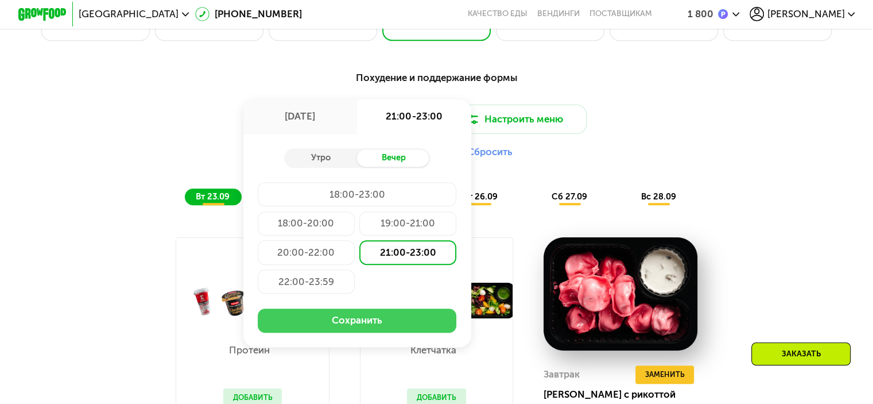
click at [393, 326] on button "Сохранить" at bounding box center [357, 320] width 199 height 24
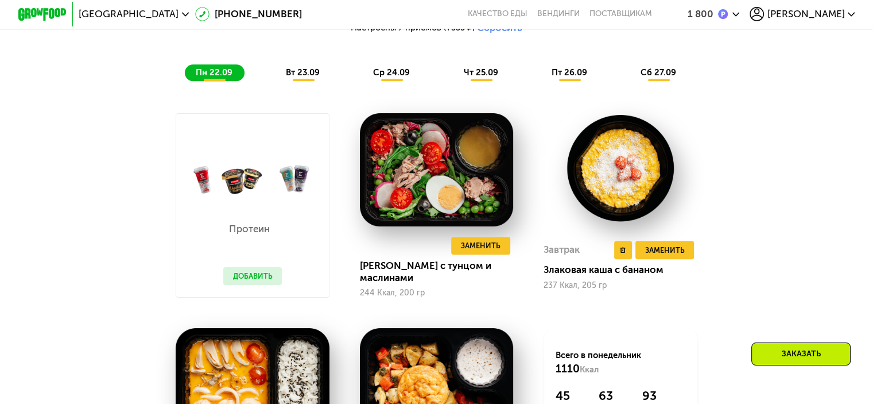
scroll to position [997, 0]
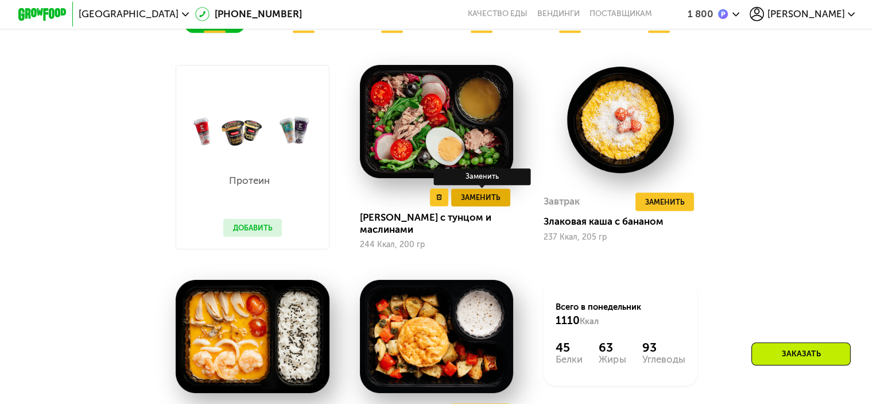
click at [491, 203] on span "Заменить" at bounding box center [481, 197] width 40 height 12
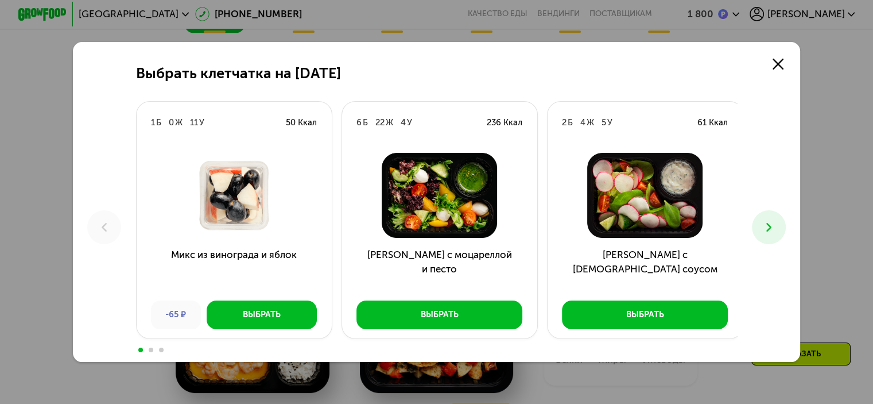
drag, startPoint x: 785, startPoint y: 67, endPoint x: 835, endPoint y: 162, distance: 108.1
click at [784, 68] on icon at bounding box center [778, 64] width 11 height 11
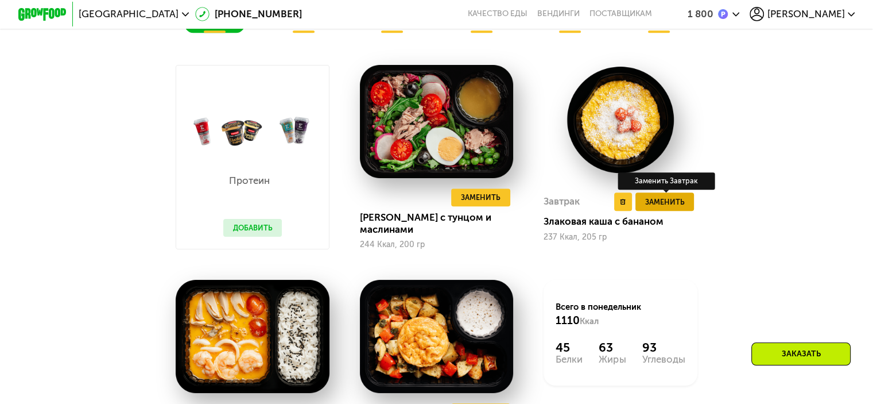
click at [682, 206] on span "Заменить" at bounding box center [665, 202] width 40 height 12
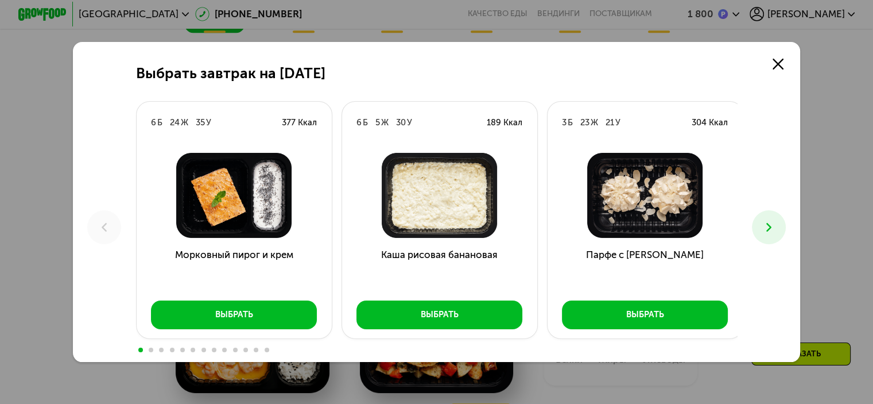
click at [775, 219] on button at bounding box center [769, 227] width 34 height 34
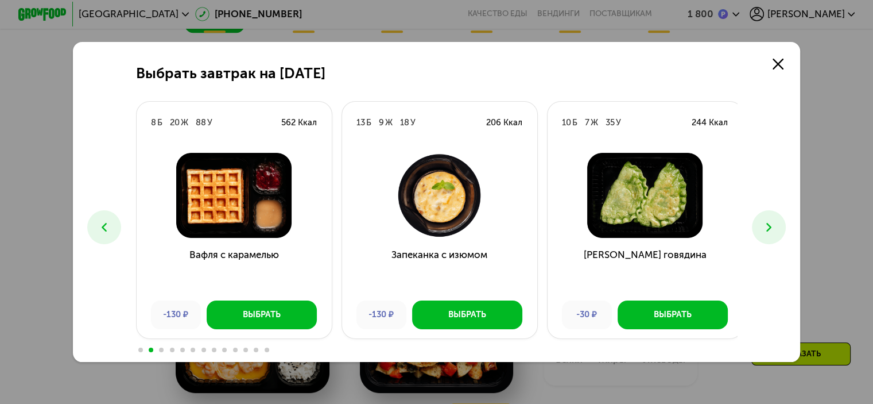
click at [776, 221] on icon at bounding box center [769, 227] width 14 height 14
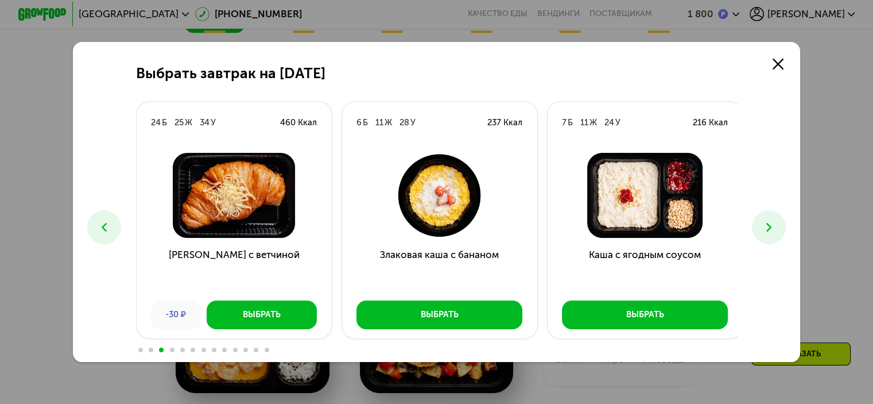
click at [767, 232] on icon at bounding box center [769, 227] width 14 height 14
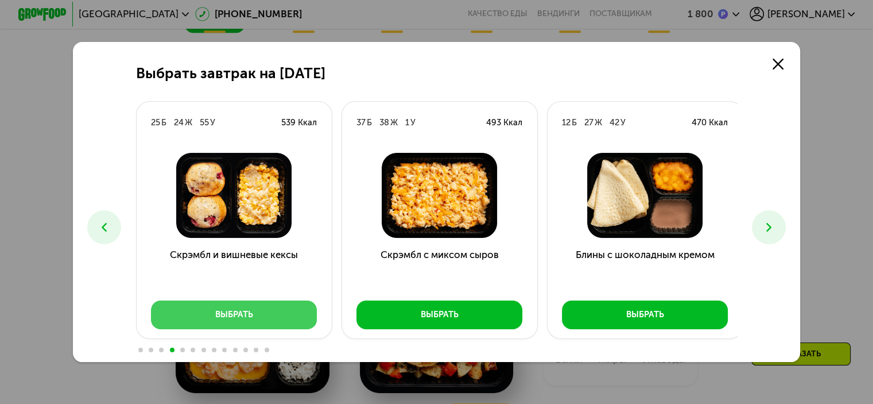
click at [291, 314] on button "Выбрать" at bounding box center [234, 314] width 166 height 29
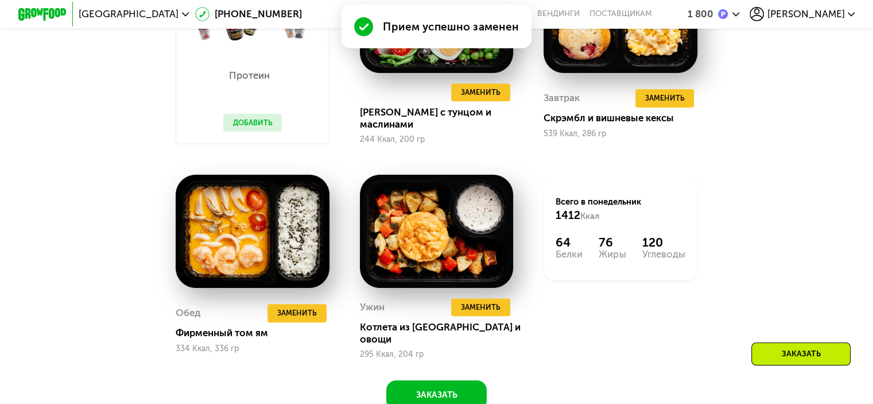
scroll to position [1169, 0]
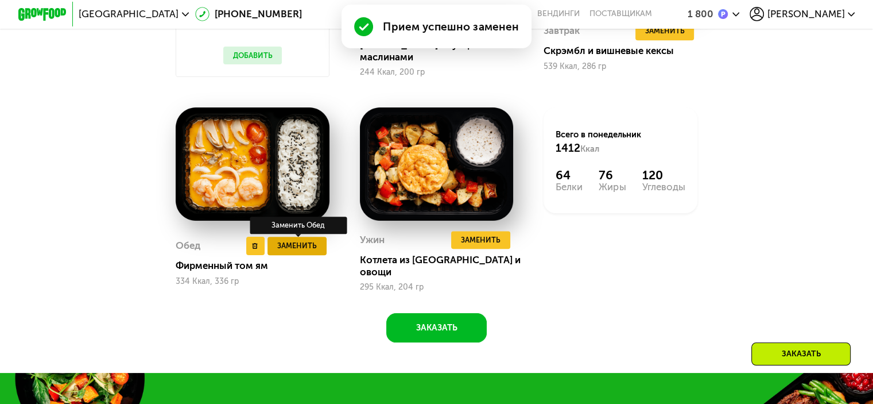
click at [287, 250] on span "Заменить" at bounding box center [297, 245] width 40 height 12
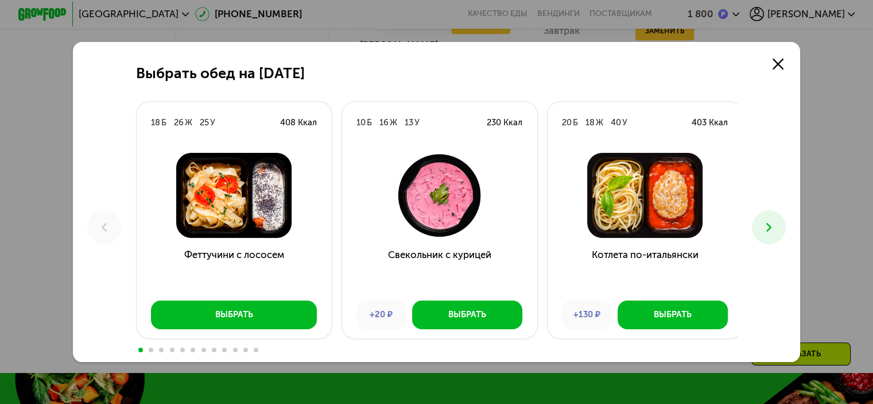
click at [776, 226] on icon at bounding box center [769, 227] width 14 height 14
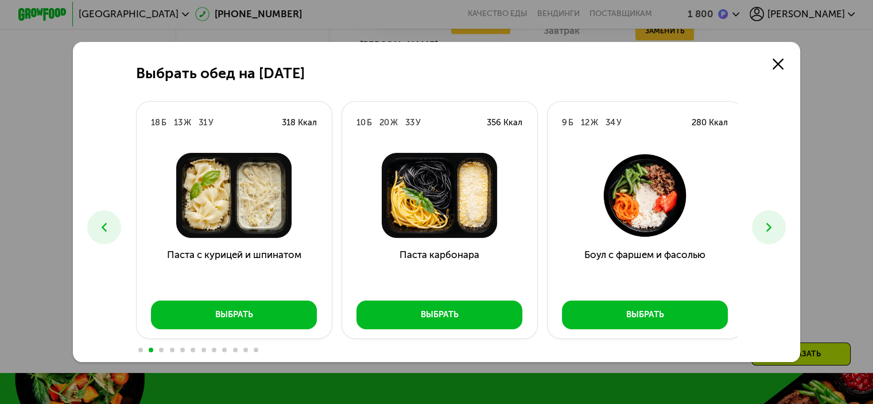
click at [776, 227] on icon at bounding box center [769, 227] width 14 height 14
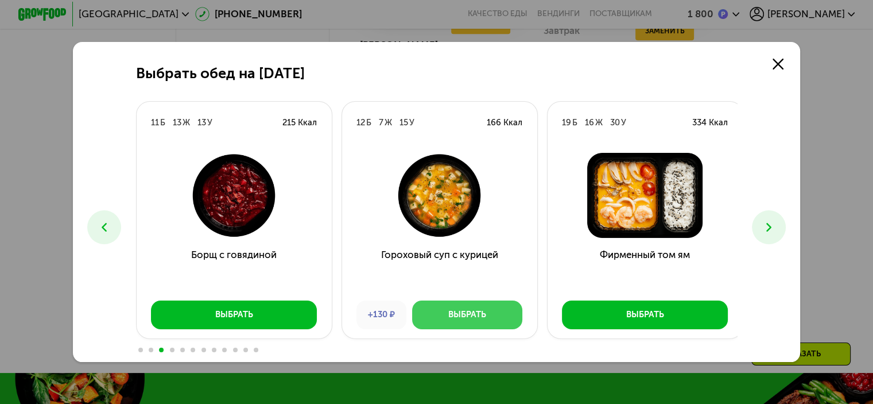
click at [438, 311] on button "Выбрать" at bounding box center [467, 314] width 110 height 29
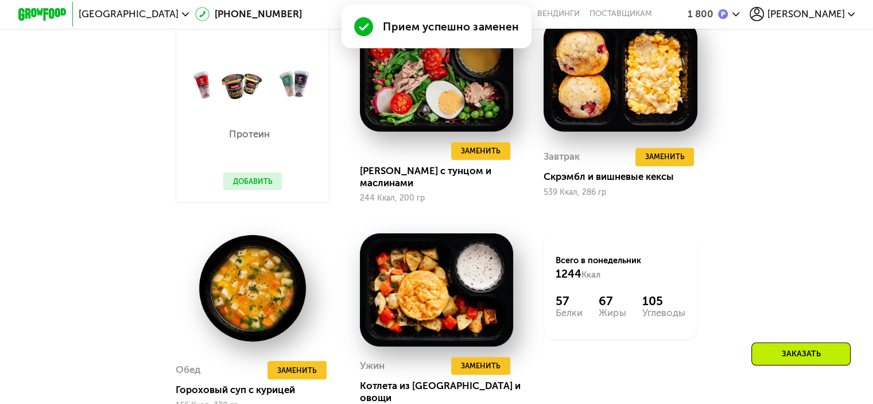
scroll to position [1112, 0]
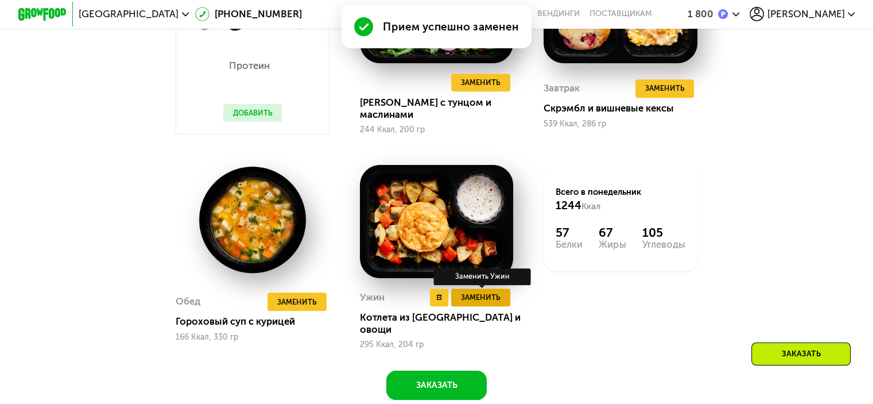
click at [489, 303] on span "Заменить" at bounding box center [481, 297] width 40 height 12
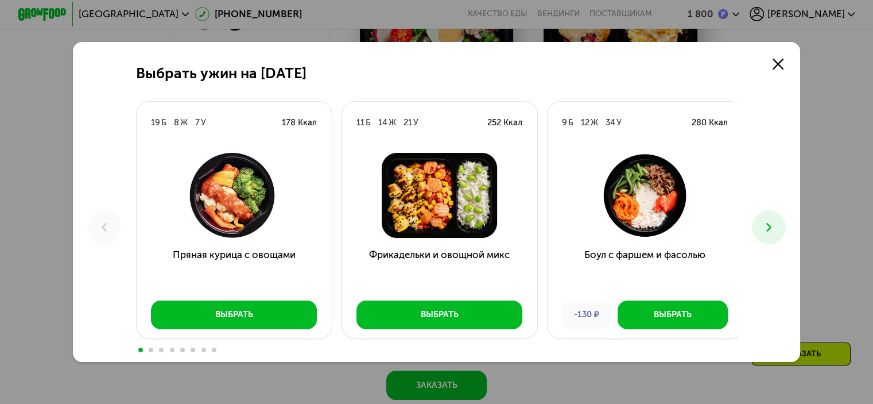
click at [773, 230] on icon at bounding box center [769, 227] width 14 height 14
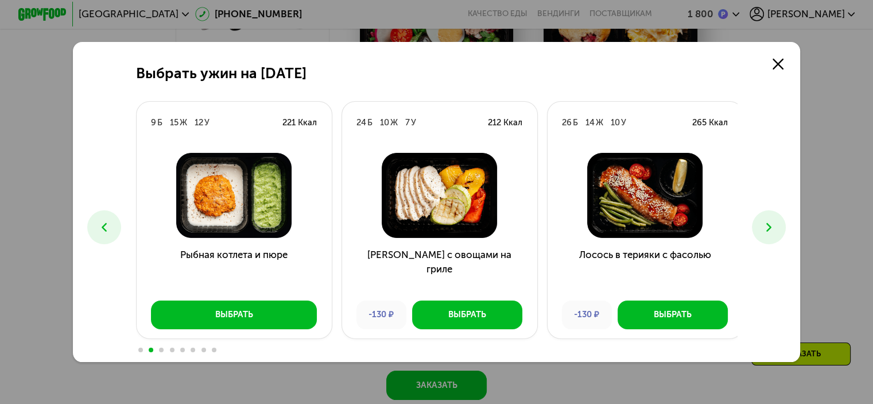
click at [772, 228] on use at bounding box center [768, 227] width 5 height 9
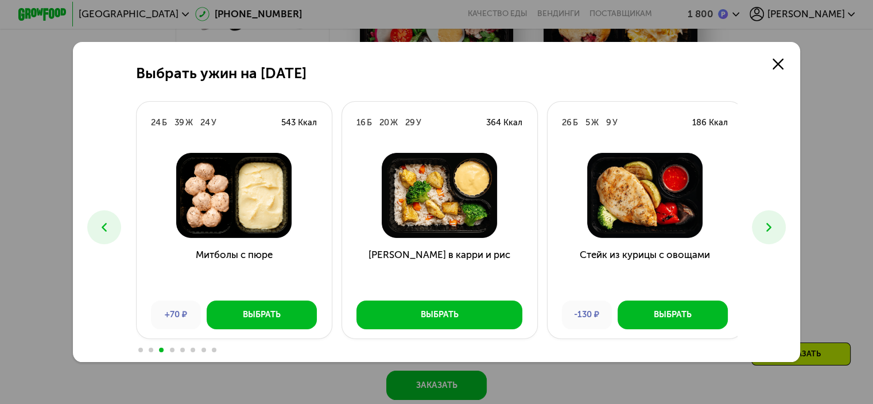
click at [776, 229] on icon at bounding box center [769, 227] width 14 height 14
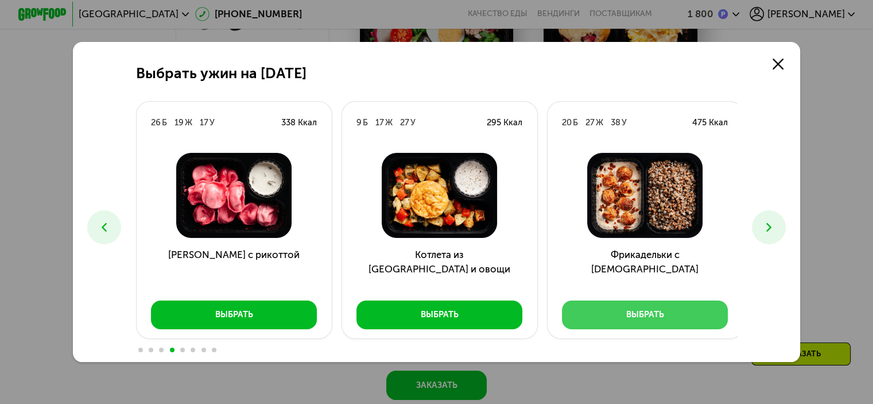
click at [685, 316] on button "Выбрать" at bounding box center [645, 314] width 166 height 29
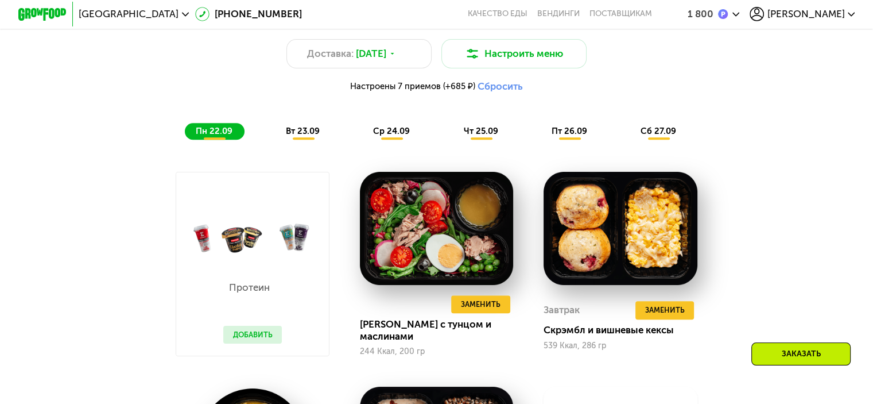
scroll to position [940, 0]
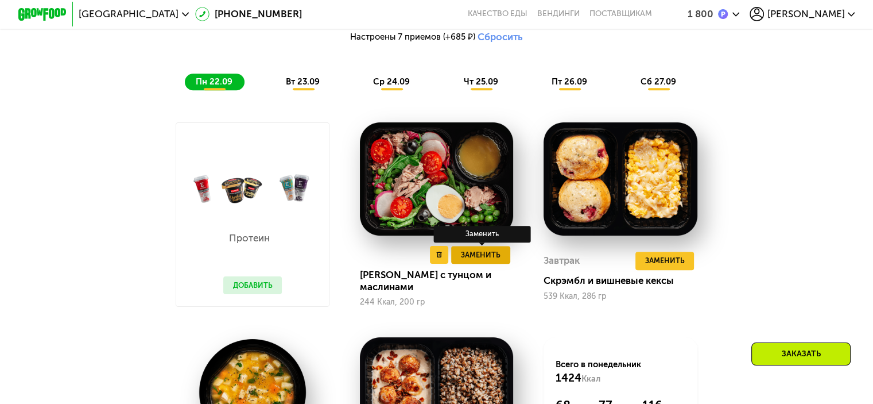
click at [482, 261] on span "Заменить" at bounding box center [481, 255] width 40 height 12
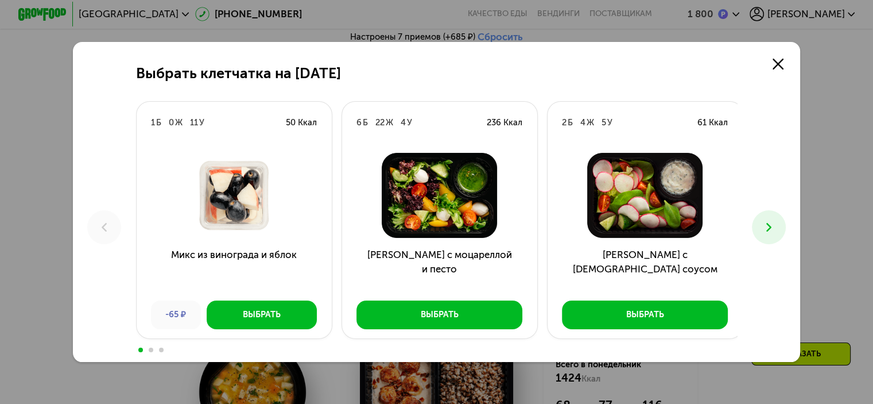
click at [780, 229] on button at bounding box center [769, 227] width 34 height 34
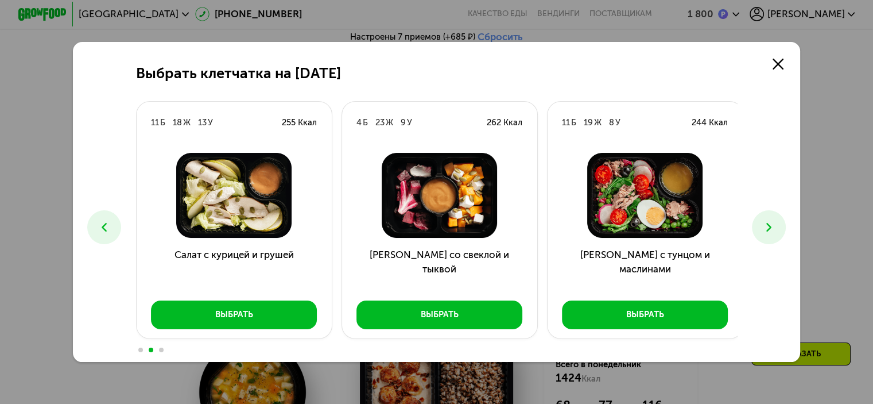
click at [780, 230] on button at bounding box center [769, 227] width 34 height 34
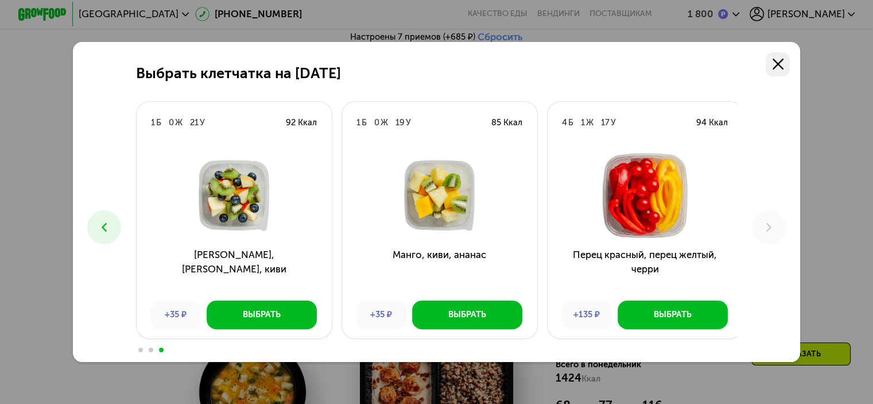
drag, startPoint x: 786, startPoint y: 60, endPoint x: 853, endPoint y: 123, distance: 92.2
click at [784, 61] on icon at bounding box center [778, 64] width 11 height 11
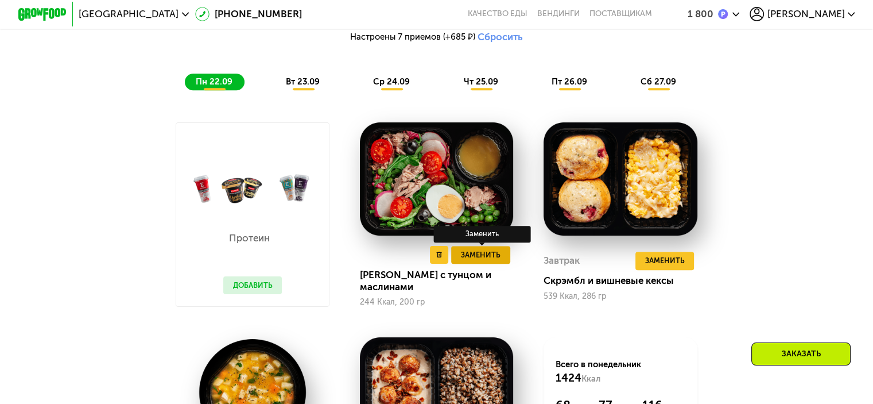
drag, startPoint x: 486, startPoint y: 262, endPoint x: 496, endPoint y: 264, distance: 9.8
click at [487, 261] on span "Заменить" at bounding box center [481, 255] width 40 height 12
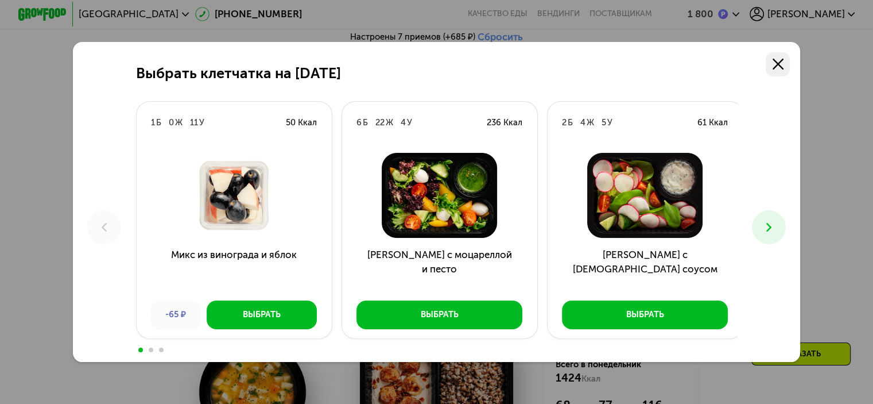
click at [778, 61] on icon at bounding box center [778, 64] width 11 height 11
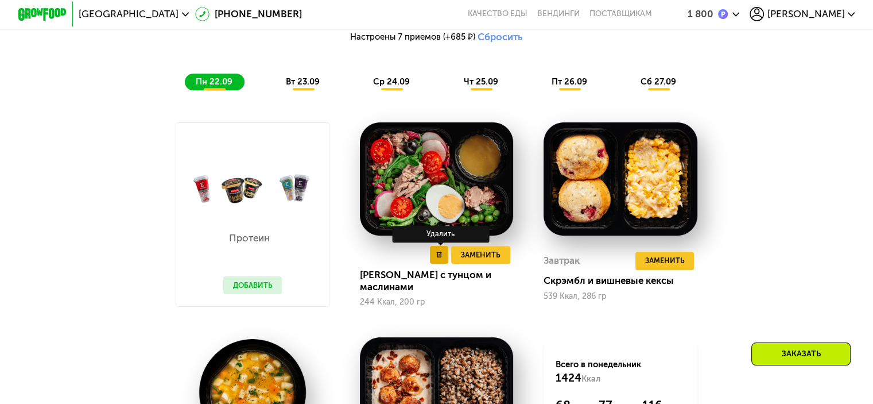
click at [441, 258] on icon at bounding box center [439, 254] width 6 height 6
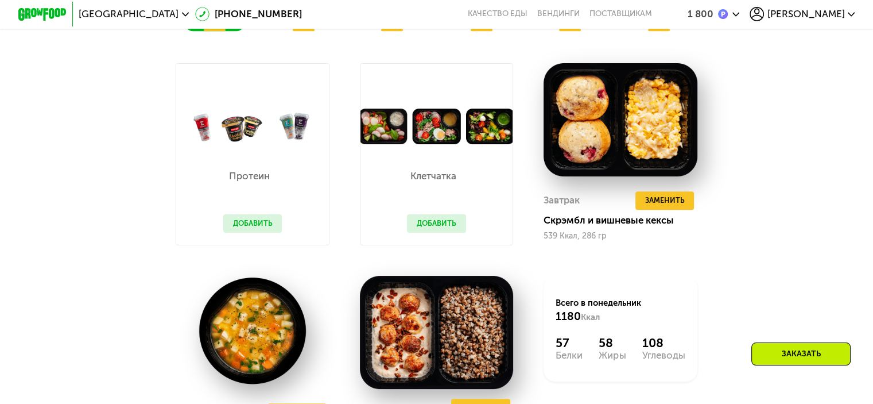
scroll to position [1055, 0]
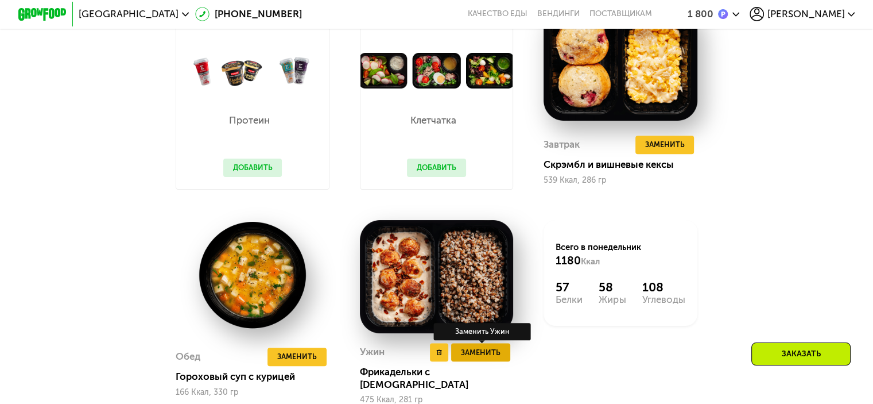
click at [483, 361] on button "Заменить" at bounding box center [480, 352] width 59 height 18
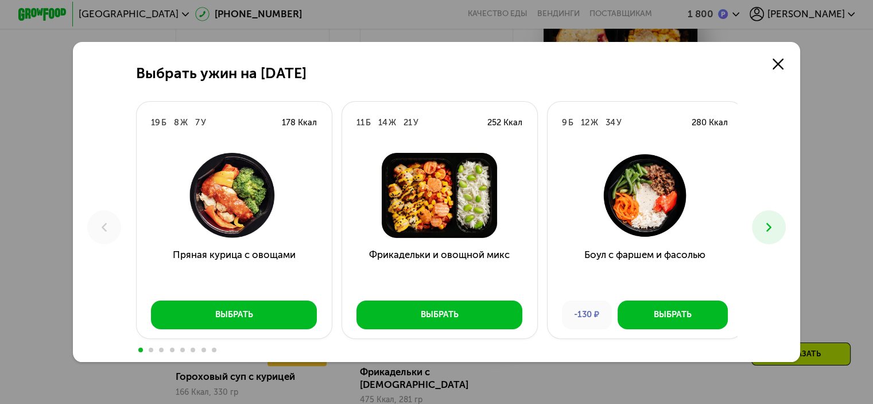
click at [782, 229] on button at bounding box center [769, 227] width 34 height 34
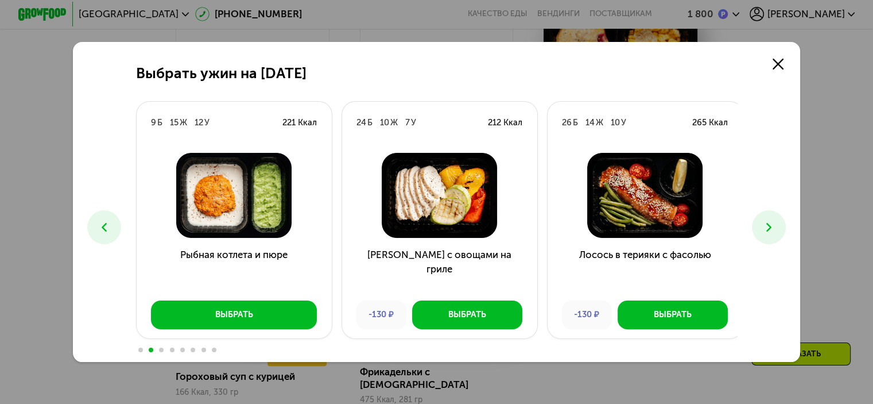
click at [779, 216] on button at bounding box center [769, 227] width 34 height 34
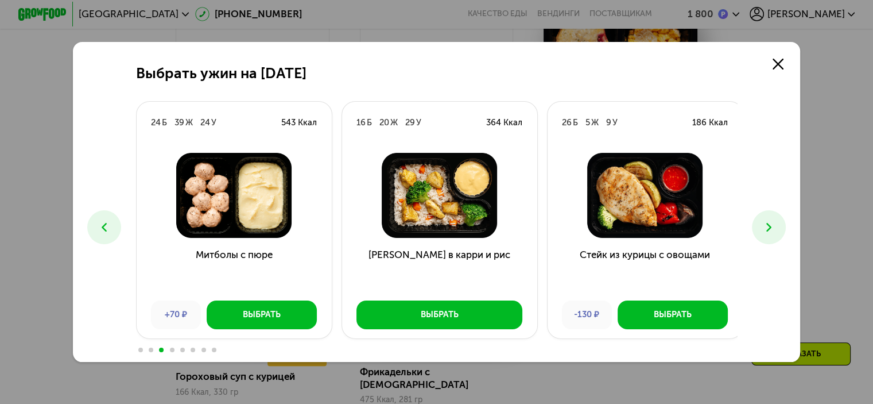
click at [776, 229] on icon at bounding box center [769, 227] width 14 height 14
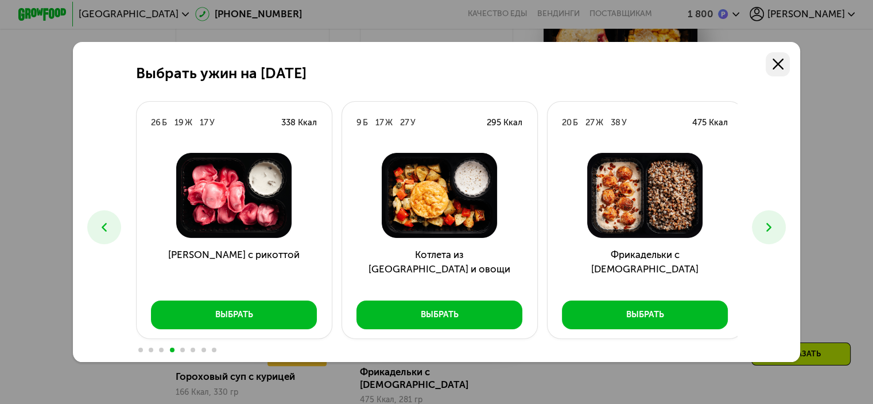
click at [782, 68] on icon at bounding box center [778, 64] width 11 height 11
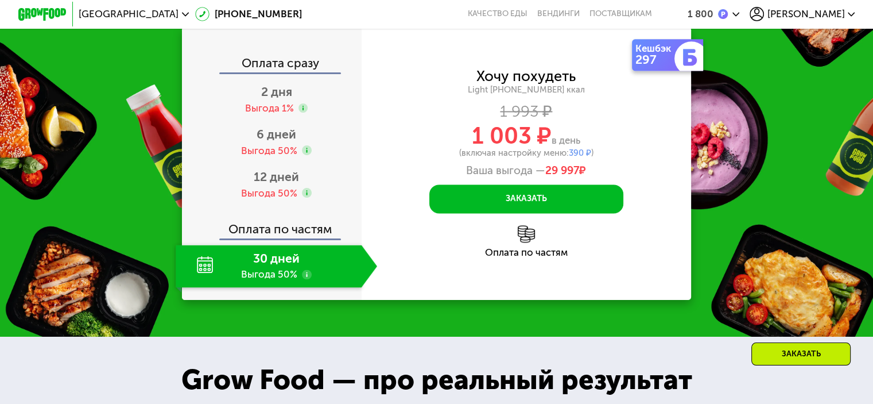
scroll to position [1571, 0]
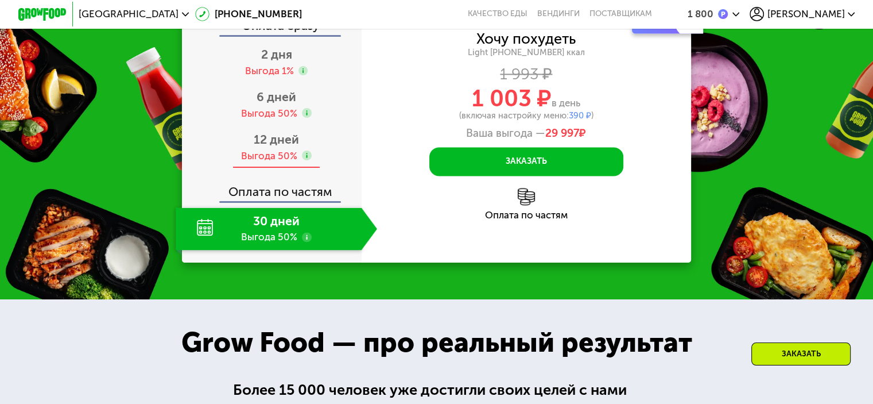
click at [269, 140] on span "12 дней" at bounding box center [276, 139] width 45 height 14
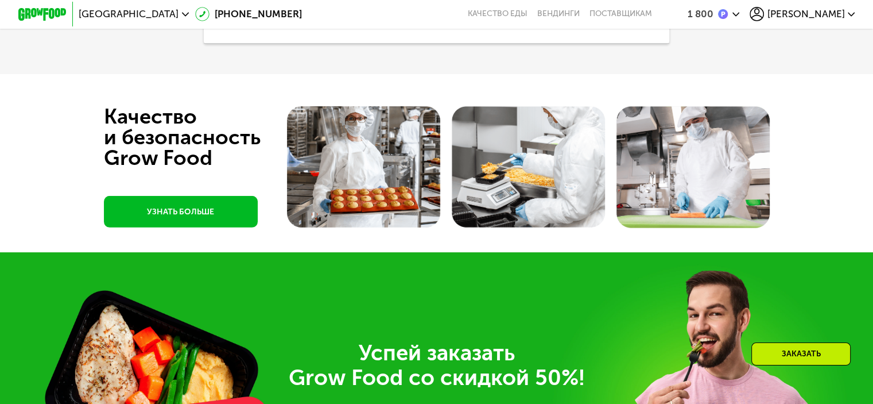
scroll to position [3695, 0]
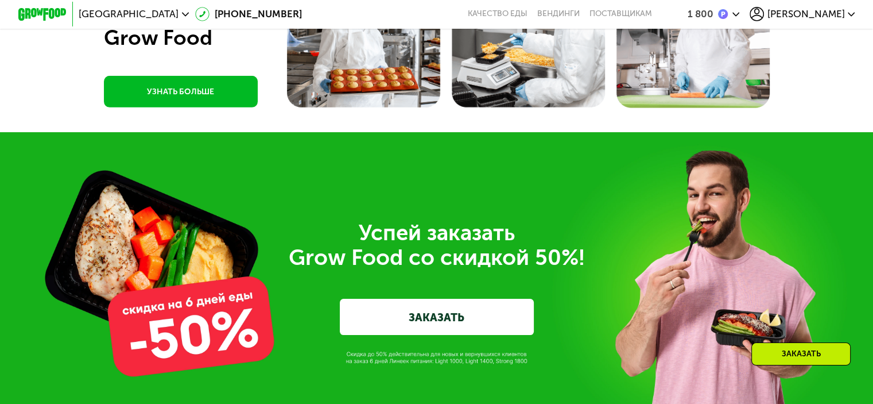
click at [496, 335] on link "ЗАКАЗАТЬ" at bounding box center [437, 317] width 194 height 36
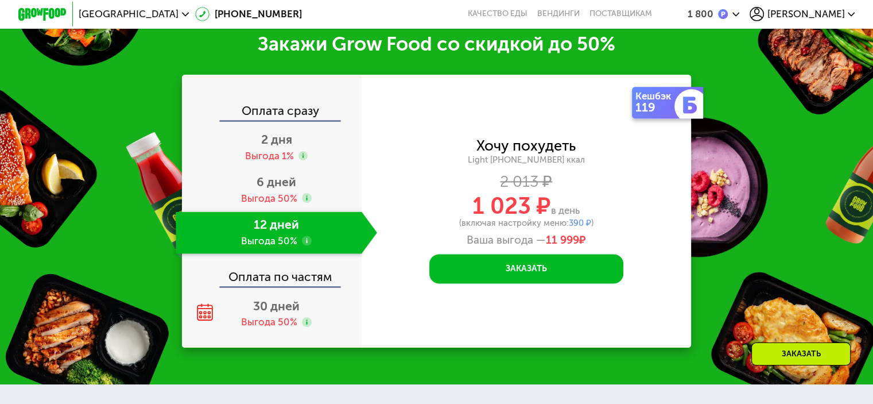
scroll to position [1510, 0]
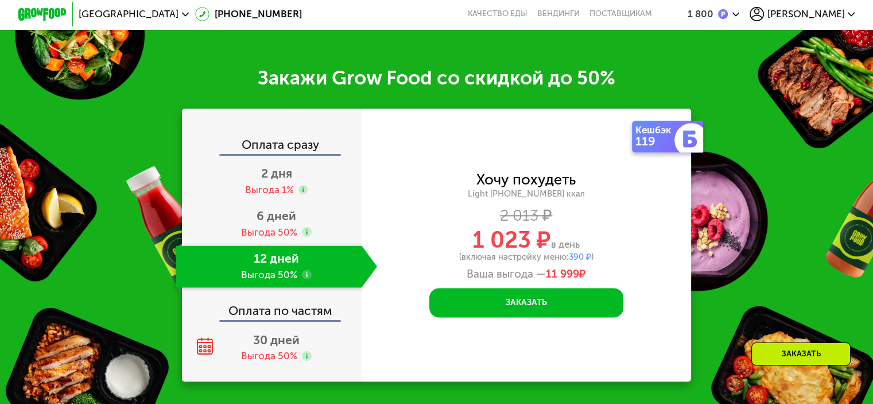
click at [736, 107] on div "Закажи Grow Food со скидкой до 50% Оплата сразу 2 дня Выгода 1% 6 дней Выгода 5…" at bounding box center [436, 224] width 873 height 388
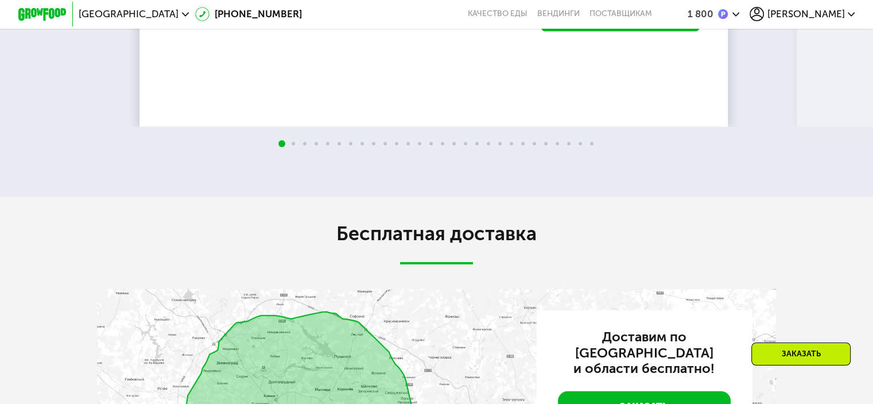
scroll to position [2428, 0]
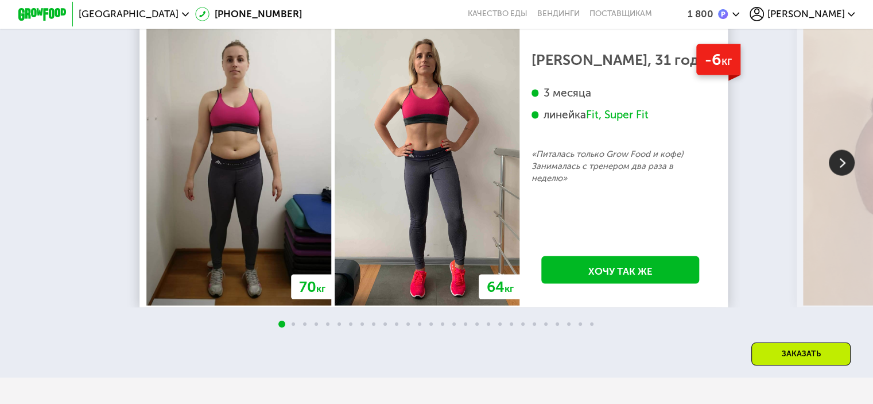
click at [25, 18] on img at bounding box center [42, 14] width 48 height 13
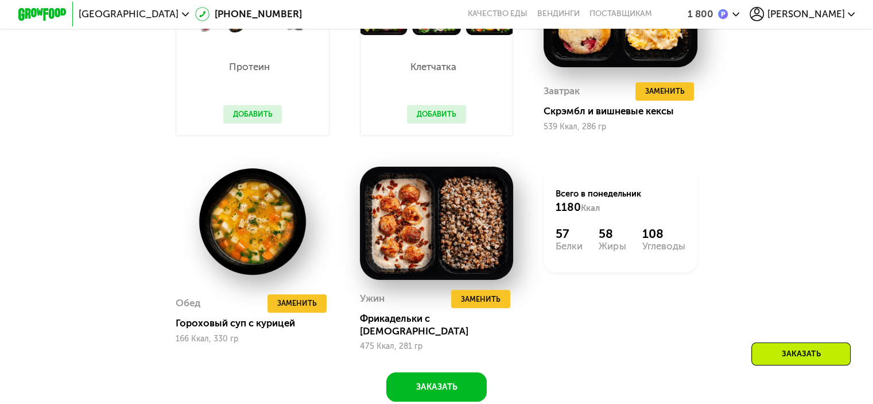
scroll to position [1051, 0]
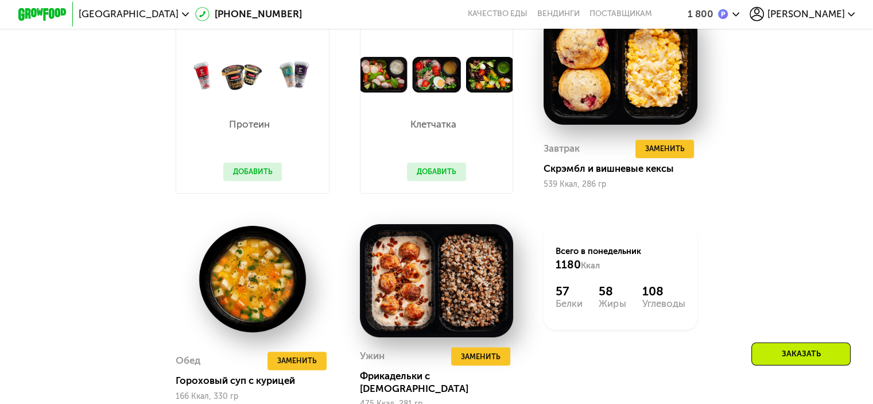
click at [439, 180] on button "Добавить" at bounding box center [436, 171] width 59 height 18
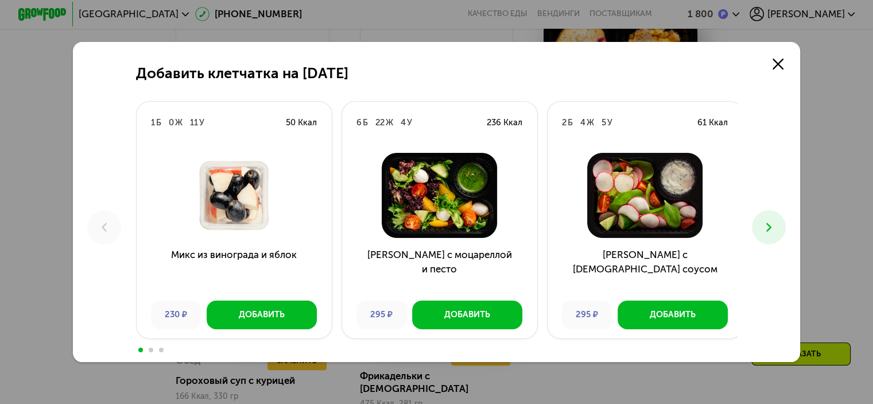
click at [771, 230] on use at bounding box center [768, 227] width 5 height 9
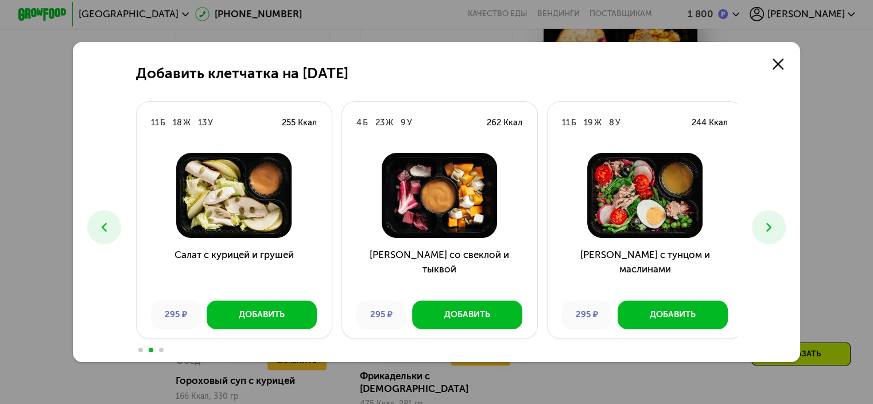
click at [776, 230] on icon at bounding box center [769, 227] width 14 height 14
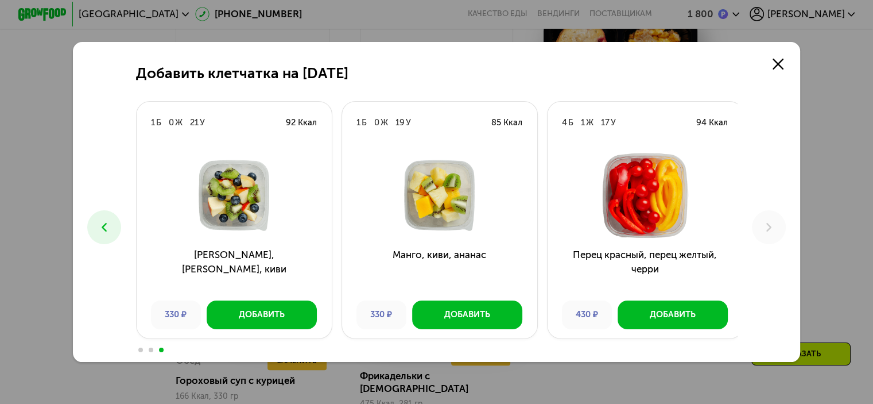
click at [102, 228] on icon at bounding box center [104, 227] width 14 height 14
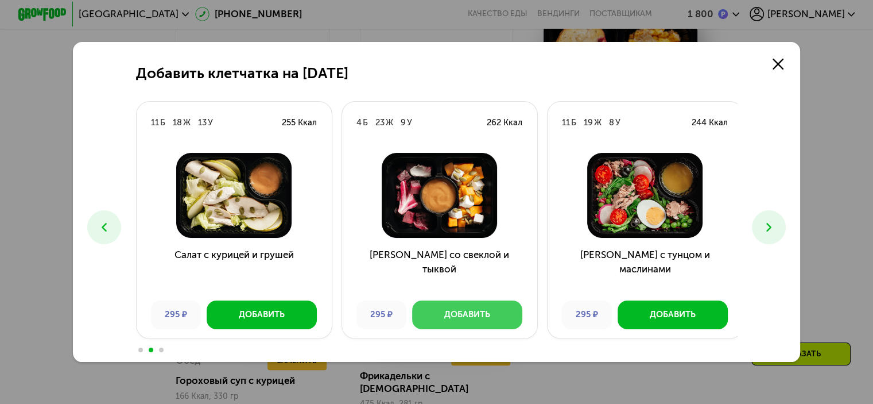
click at [482, 323] on button "Добавить" at bounding box center [467, 314] width 110 height 29
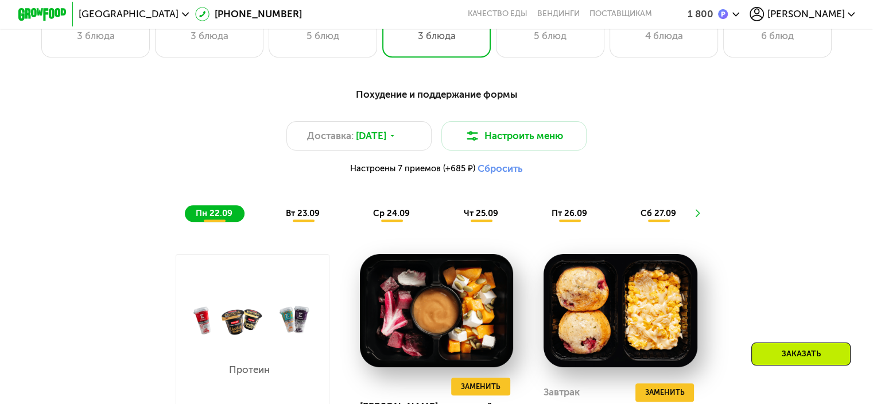
scroll to position [706, 0]
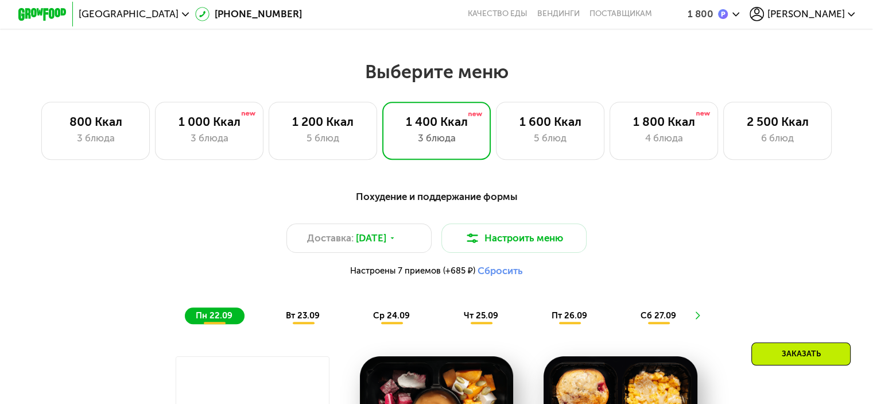
click at [310, 320] on span "вт 23.09" at bounding box center [303, 315] width 34 height 10
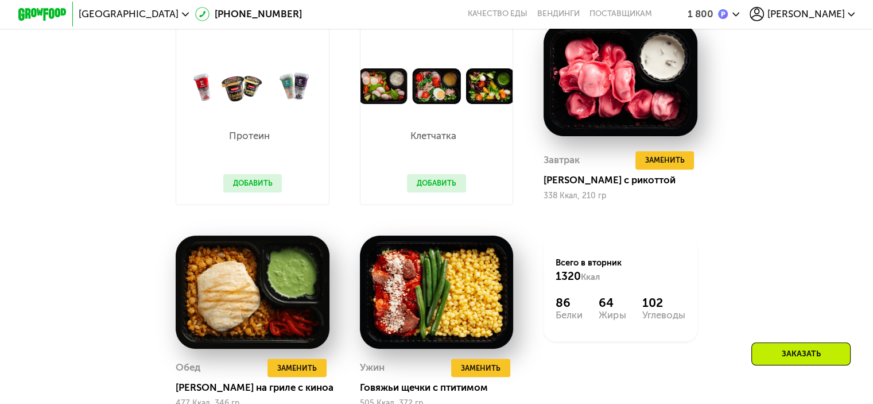
scroll to position [993, 0]
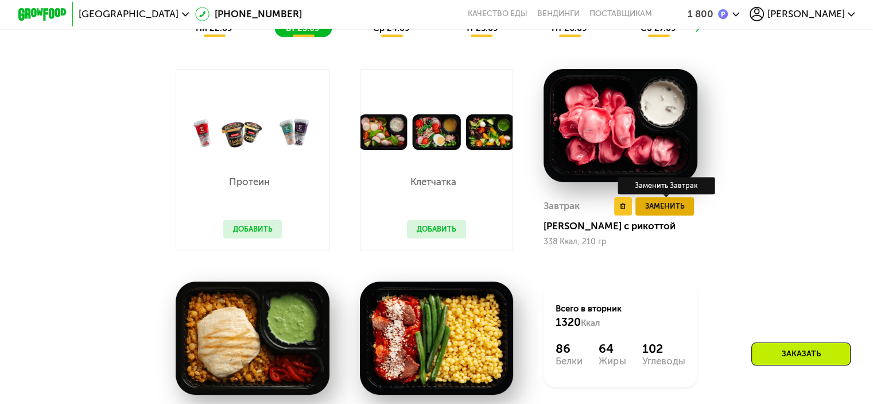
click at [680, 212] on span "Заменить" at bounding box center [665, 206] width 40 height 12
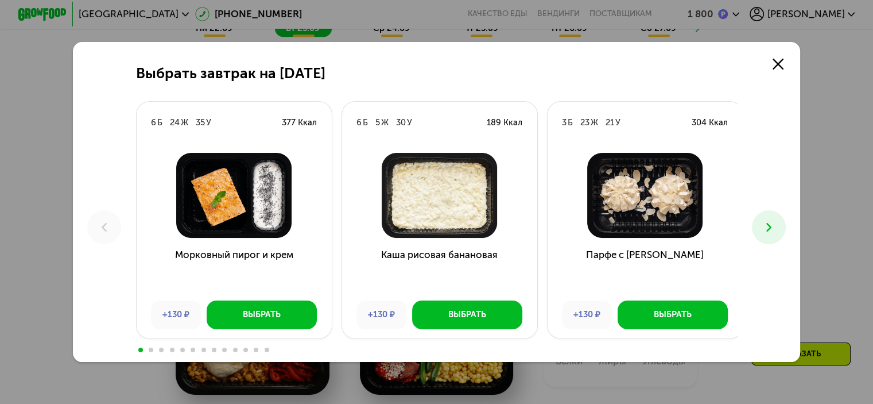
click at [770, 224] on use at bounding box center [768, 227] width 5 height 9
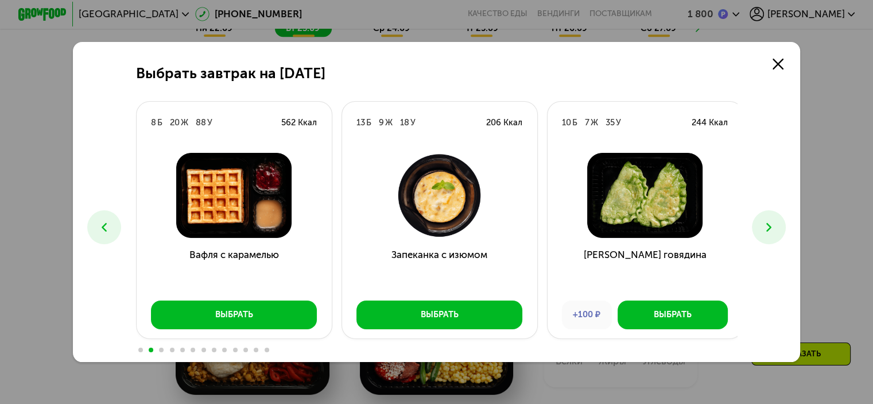
click at [770, 224] on use at bounding box center [768, 227] width 5 height 9
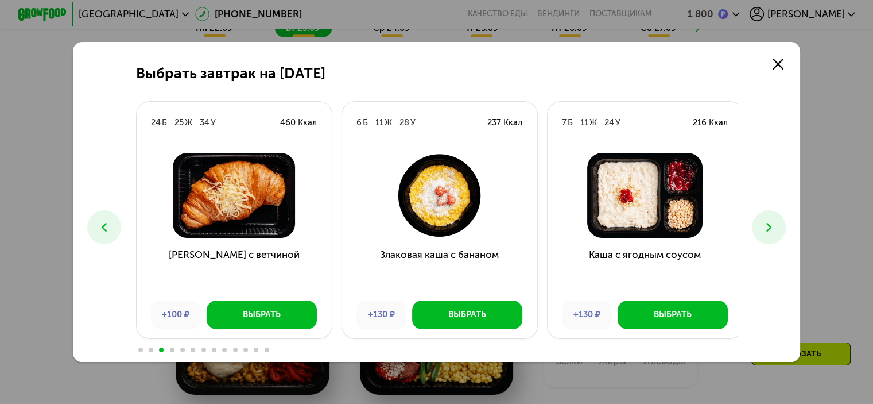
click at [770, 227] on icon at bounding box center [769, 227] width 14 height 14
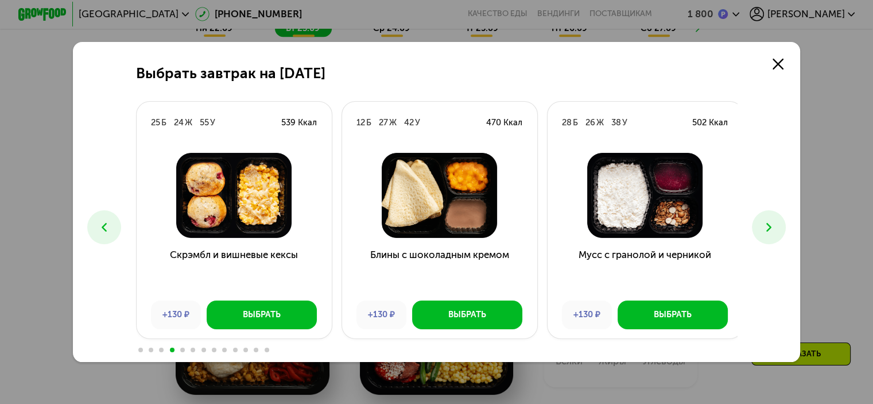
click at [106, 233] on icon at bounding box center [104, 227] width 14 height 14
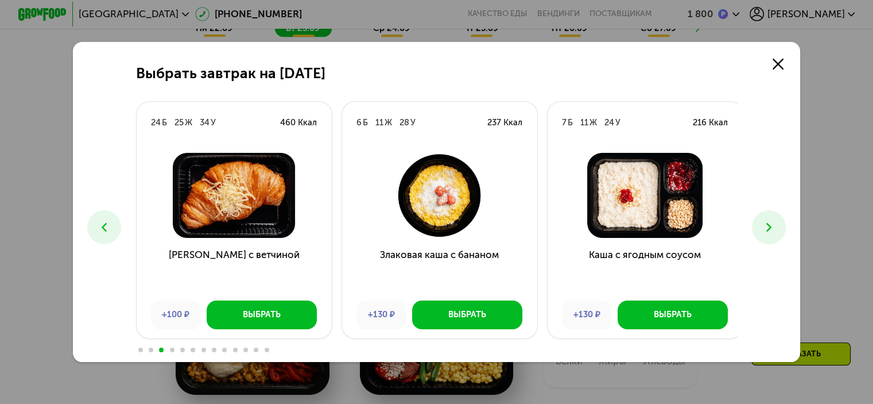
click at [106, 233] on icon at bounding box center [104, 227] width 14 height 14
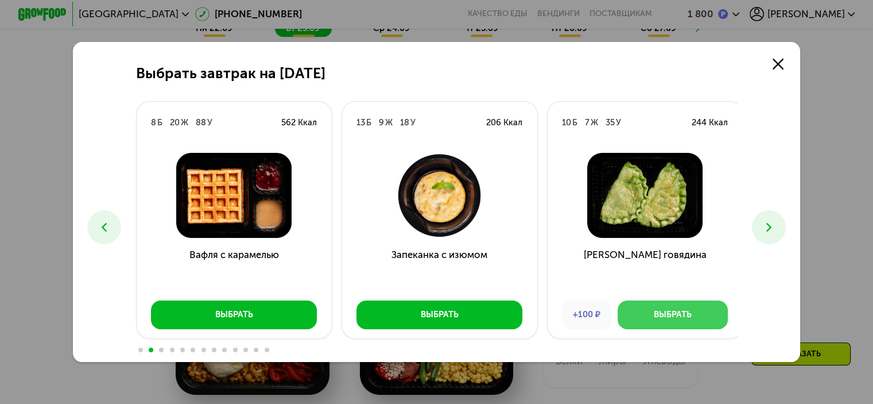
click at [707, 323] on button "Выбрать" at bounding box center [673, 314] width 110 height 29
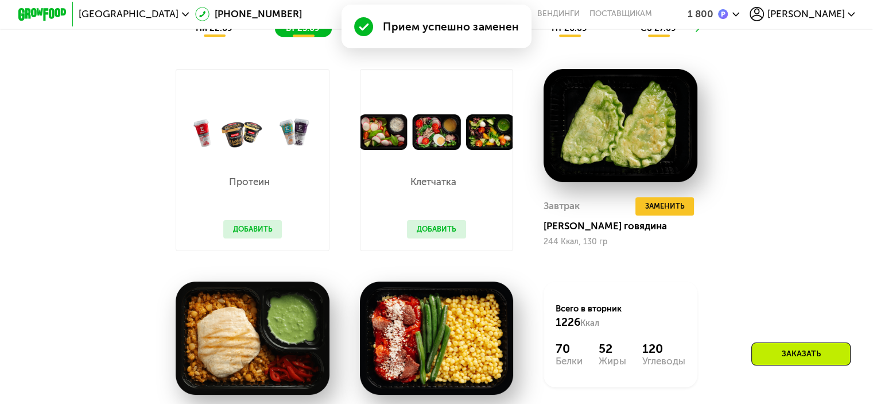
click at [450, 238] on button "Добавить" at bounding box center [436, 229] width 59 height 18
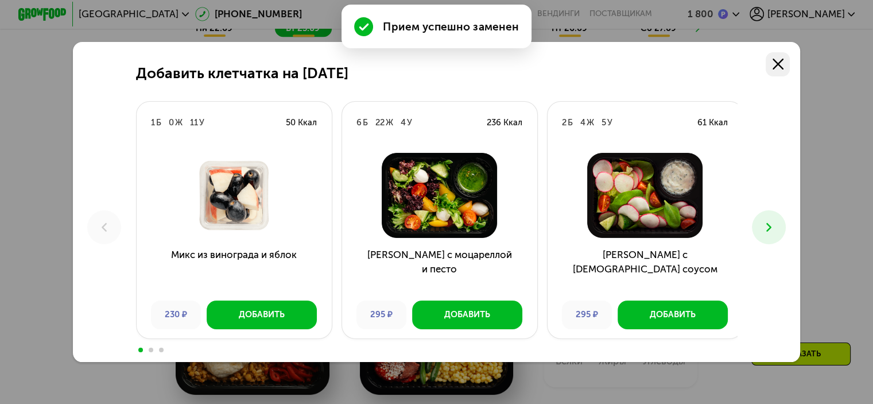
click at [789, 60] on link at bounding box center [778, 64] width 24 height 24
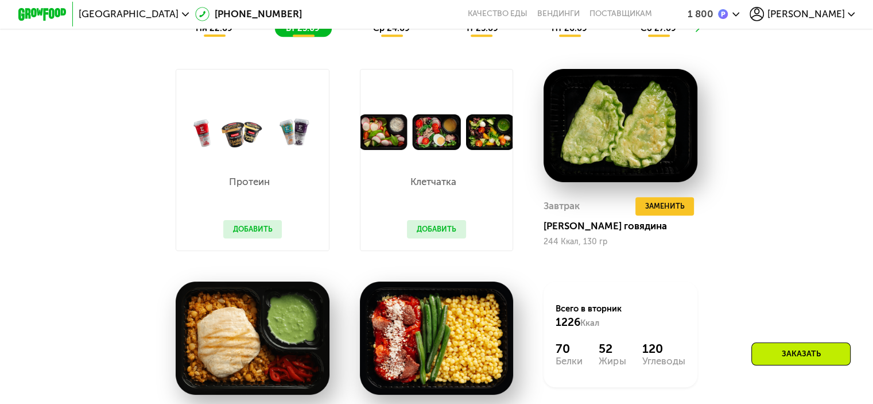
click at [251, 235] on button "Добавить" at bounding box center [252, 229] width 59 height 18
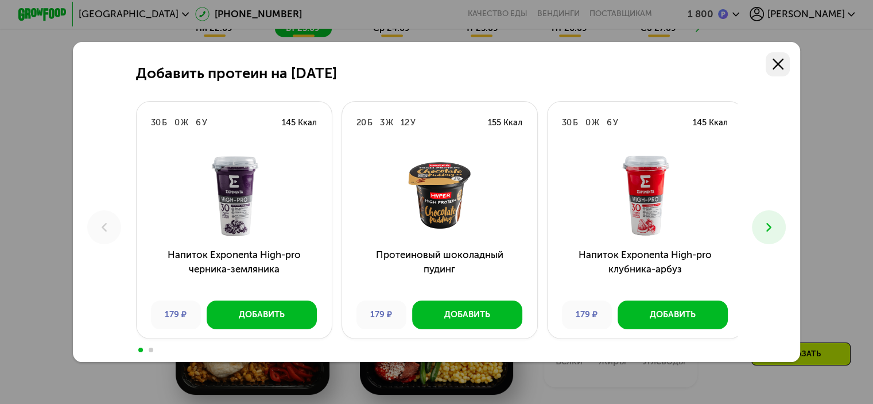
click at [771, 66] on link at bounding box center [778, 64] width 24 height 24
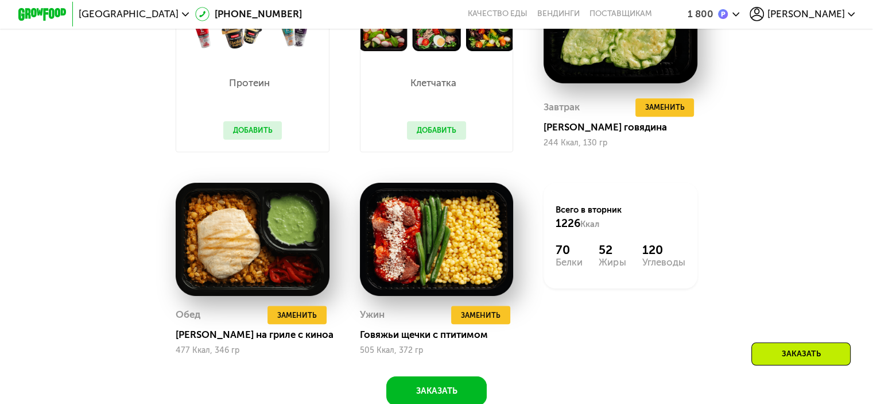
scroll to position [878, 0]
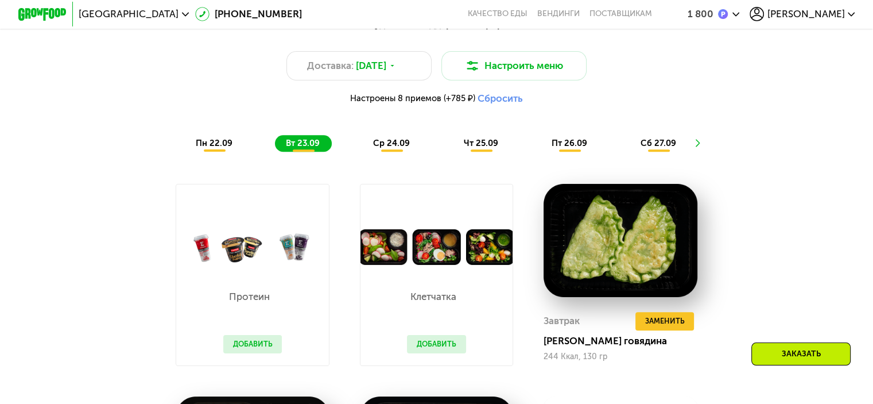
click at [397, 145] on span "ср 24.09" at bounding box center [391, 143] width 37 height 10
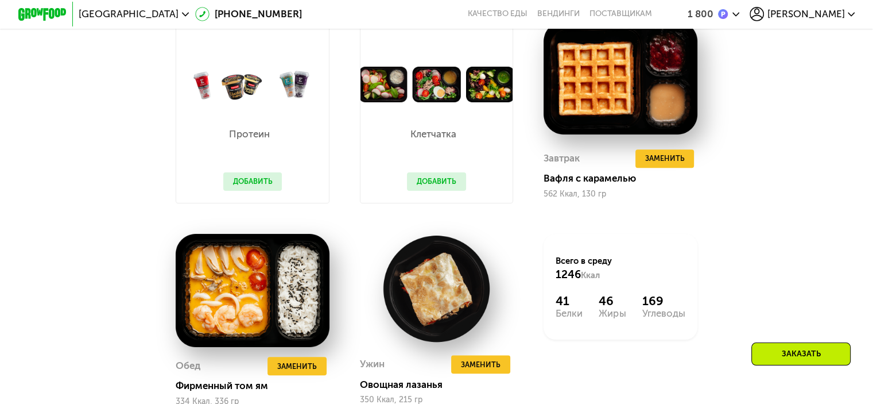
scroll to position [993, 0]
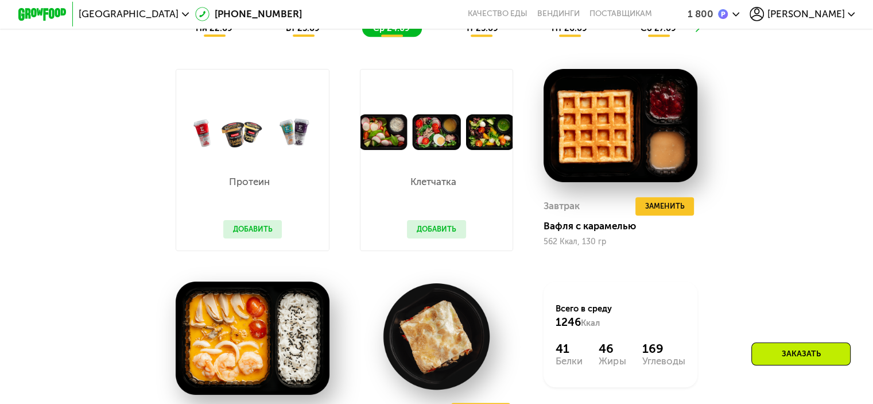
click at [443, 233] on button "Добавить" at bounding box center [436, 229] width 59 height 18
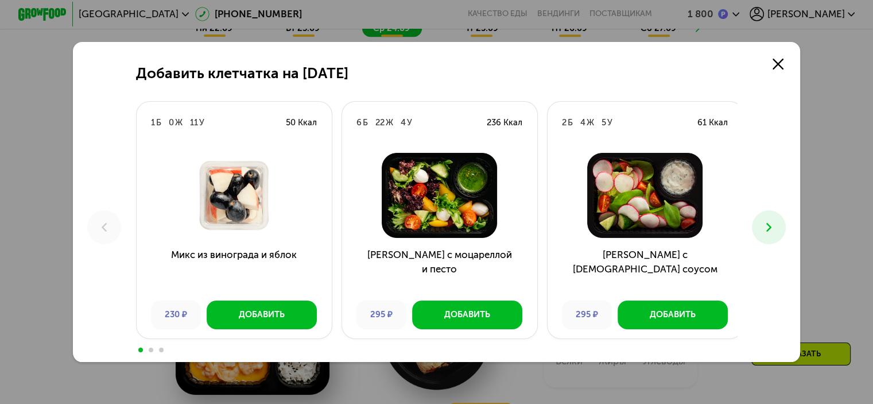
click at [771, 222] on icon at bounding box center [769, 227] width 14 height 14
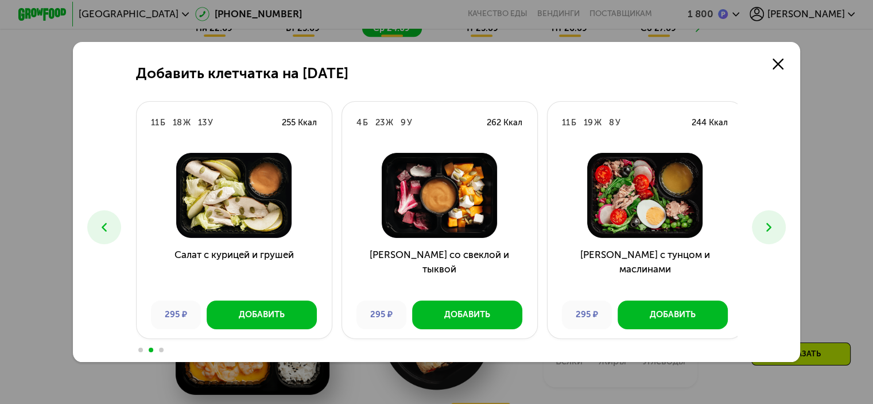
click at [774, 230] on icon at bounding box center [769, 227] width 14 height 14
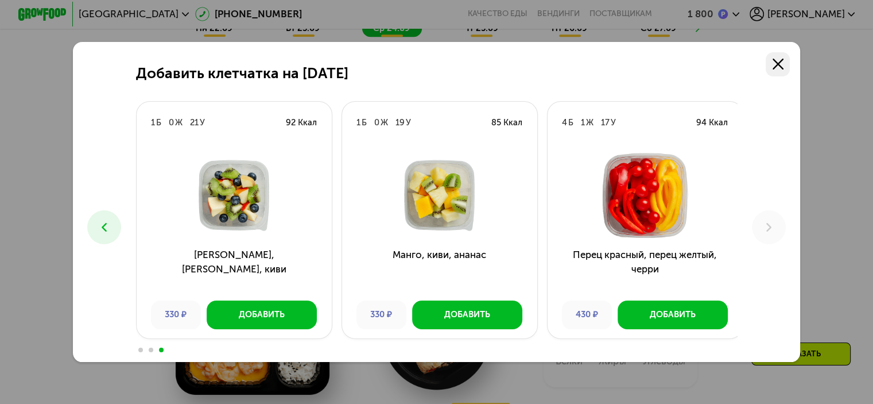
click at [784, 59] on use at bounding box center [778, 64] width 11 height 11
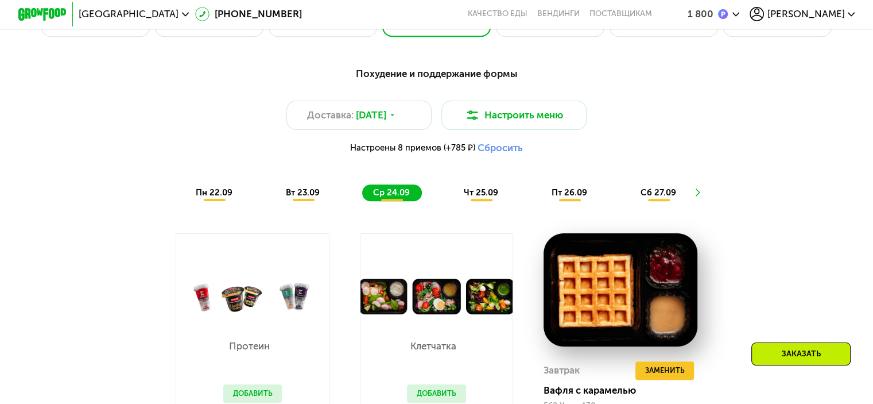
scroll to position [821, 0]
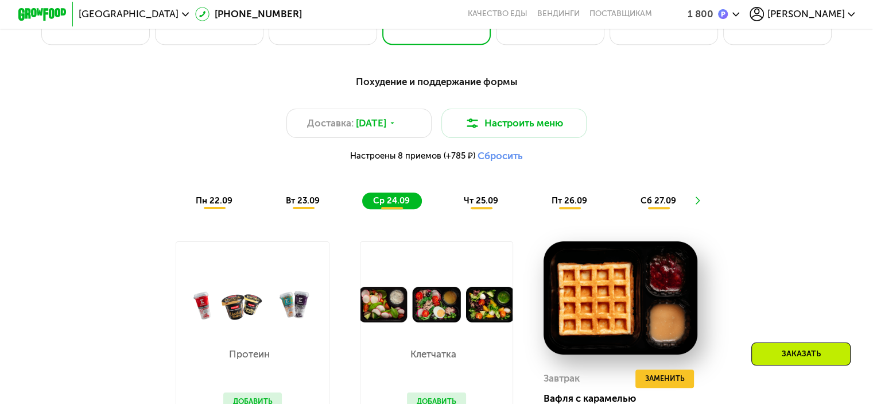
click at [489, 206] on span "чт 25.09" at bounding box center [480, 200] width 34 height 10
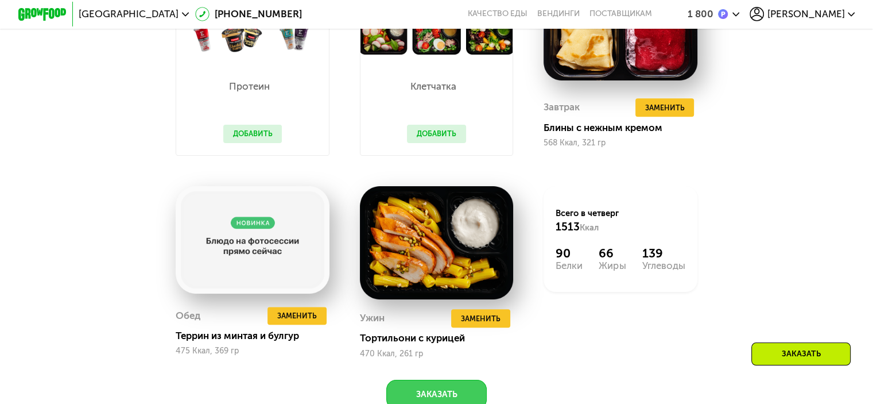
scroll to position [1108, 0]
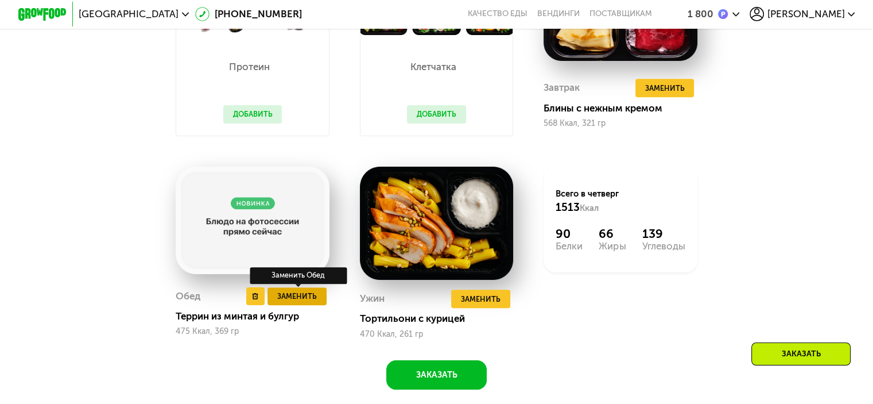
click at [296, 302] on span "Заменить" at bounding box center [297, 296] width 40 height 12
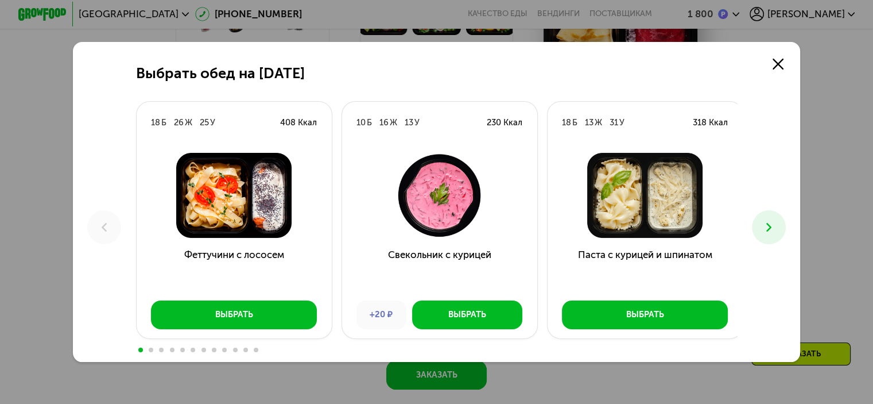
click at [774, 229] on icon at bounding box center [769, 227] width 14 height 14
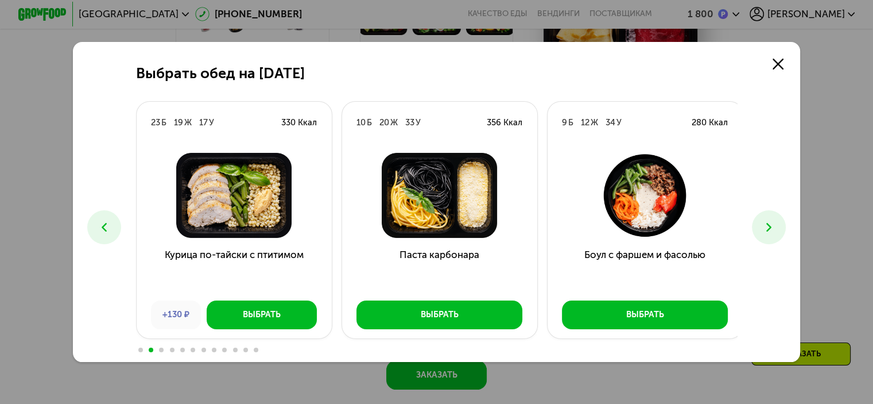
click at [776, 234] on icon at bounding box center [769, 227] width 14 height 14
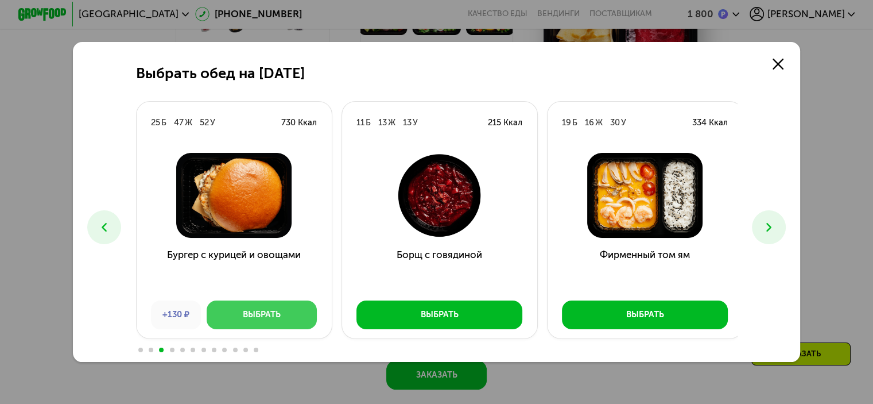
click at [286, 320] on button "Выбрать" at bounding box center [262, 314] width 110 height 29
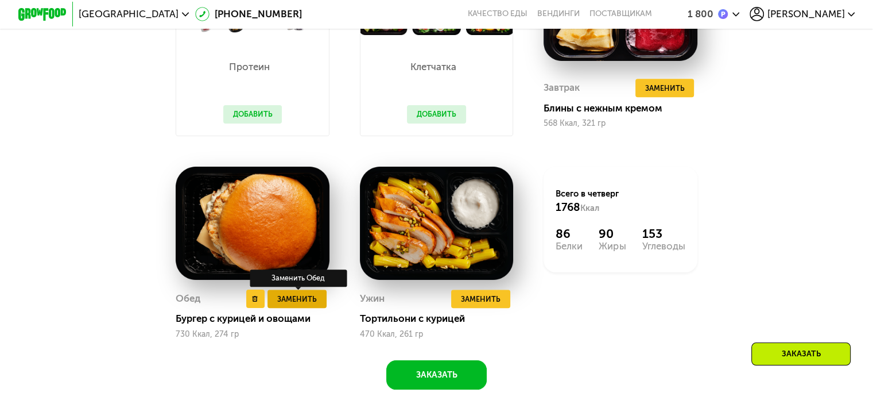
click at [289, 305] on span "Заменить" at bounding box center [297, 299] width 40 height 12
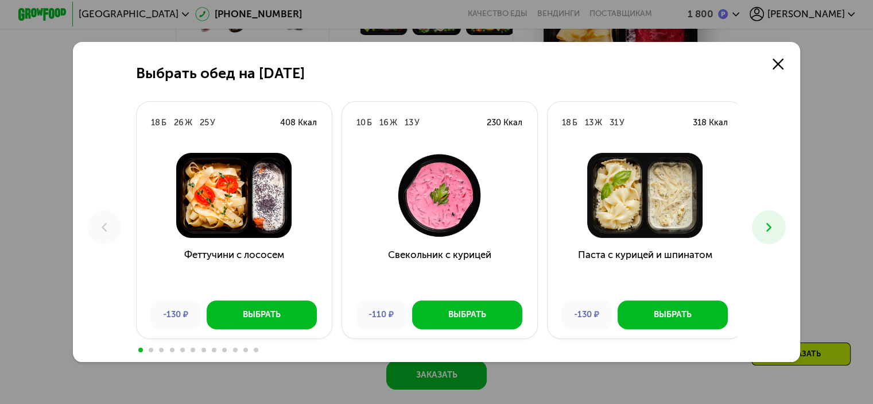
click at [770, 226] on icon at bounding box center [769, 227] width 14 height 14
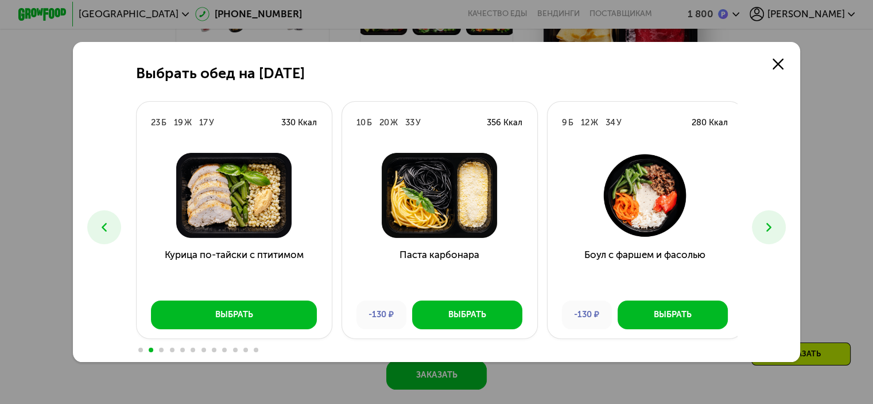
click at [790, 226] on div "Выбрать обед на [DATE] Б 26 Ж 25 У 408 Ккал Феттучини с лососем -130 ₽ Выбрать …" at bounding box center [437, 202] width 728 height 320
click at [761, 227] on button at bounding box center [769, 227] width 34 height 34
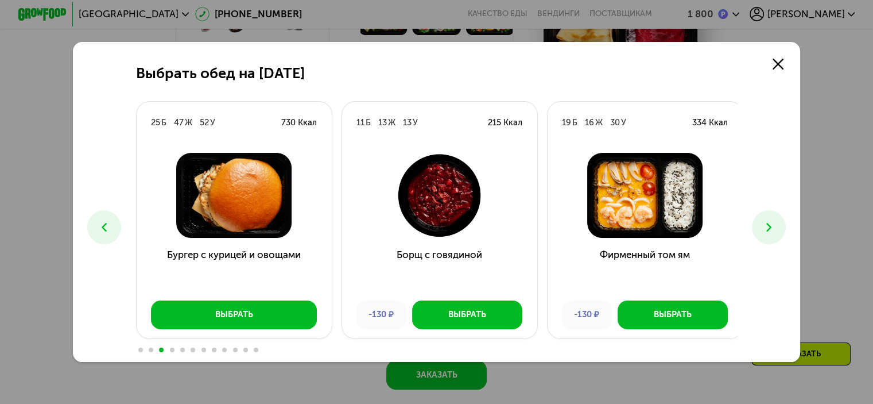
click at [783, 240] on button at bounding box center [769, 227] width 34 height 34
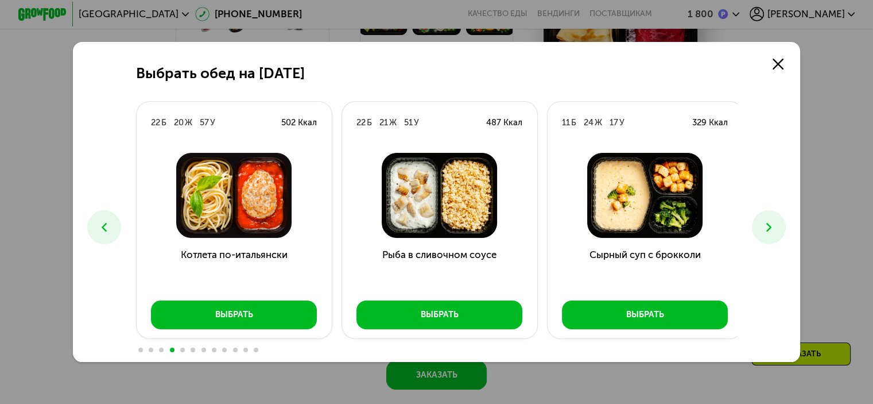
click at [768, 231] on icon at bounding box center [769, 227] width 14 height 14
